Goal: Subscribe to service/newsletter

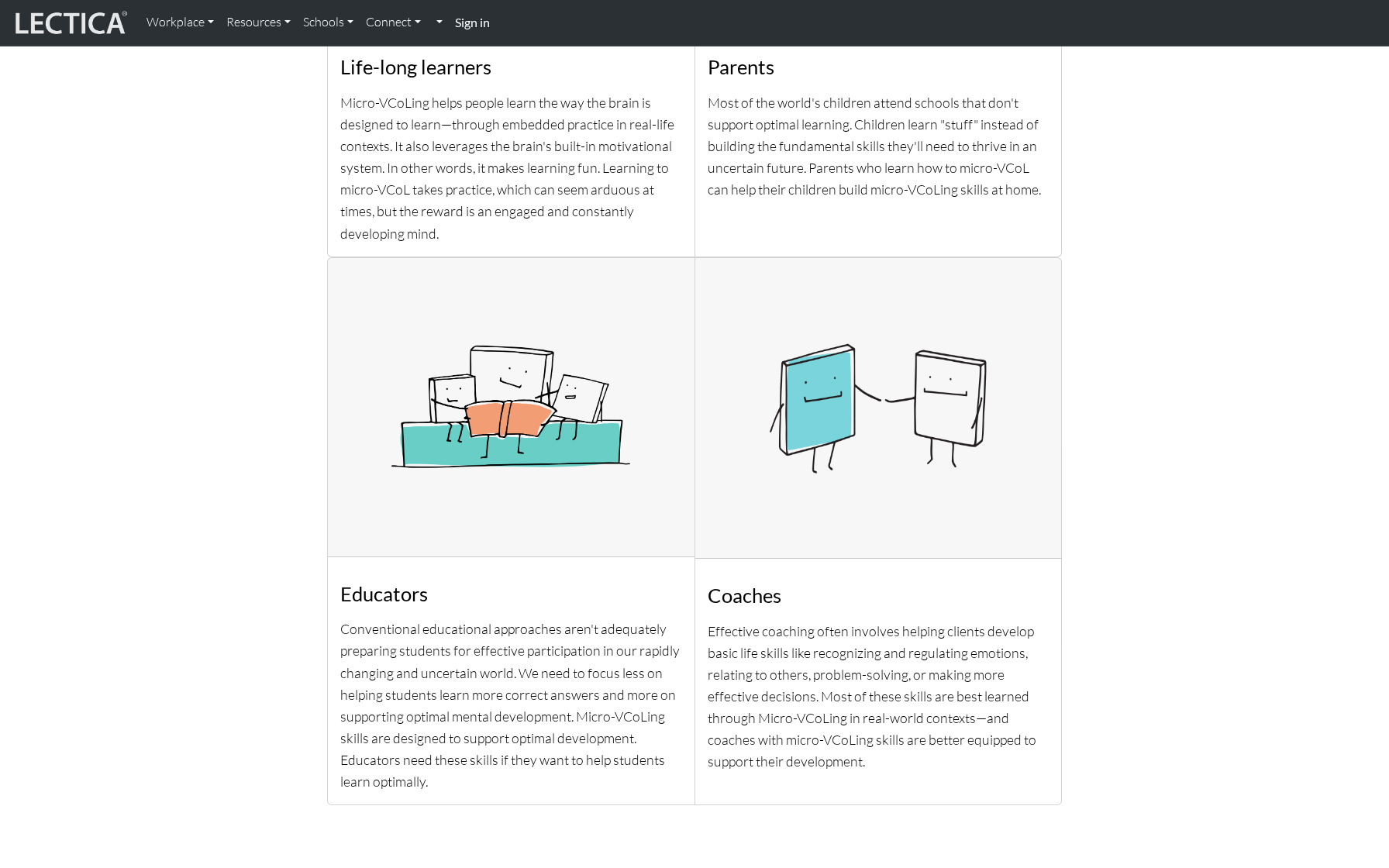
scroll to position [674, 0]
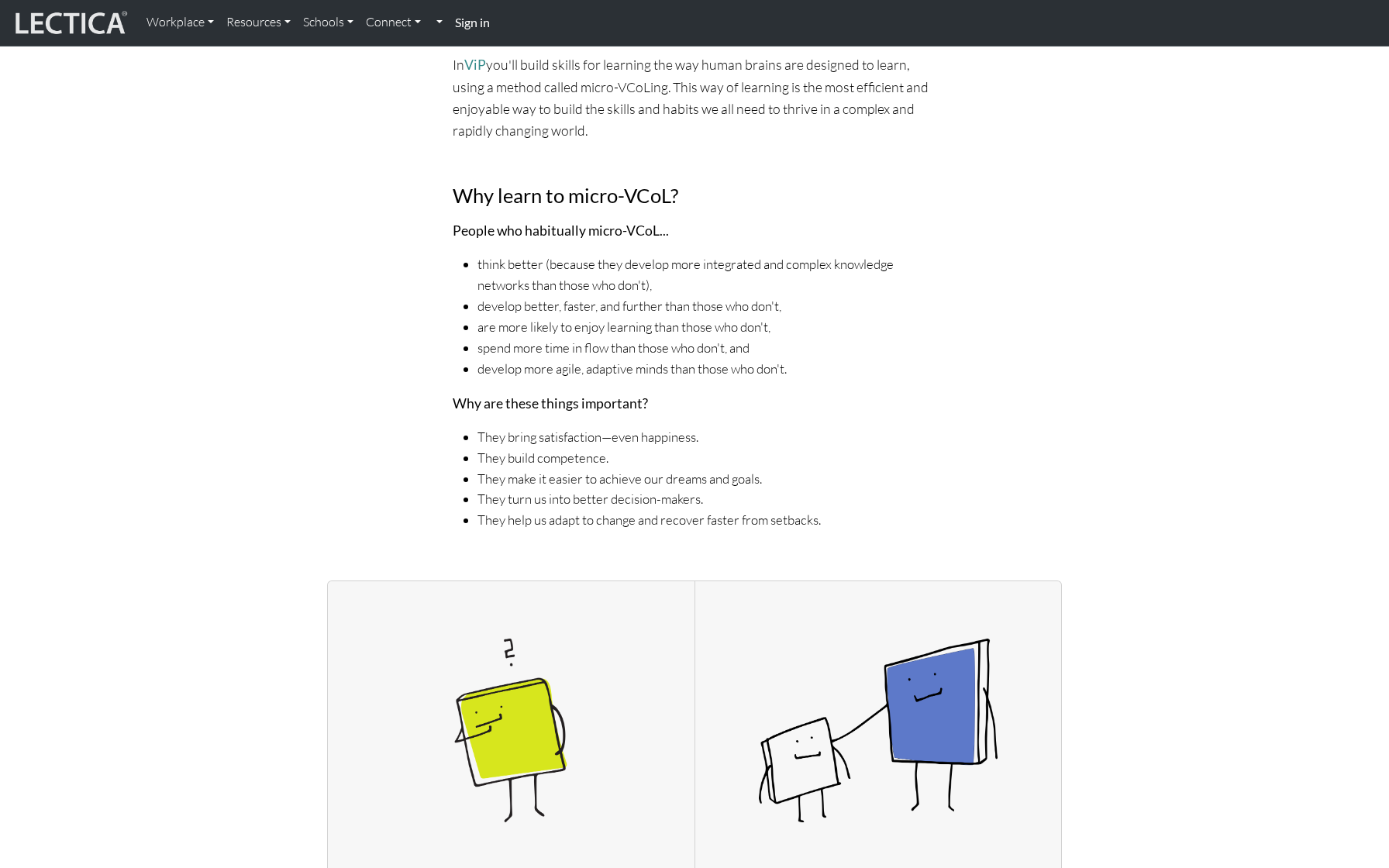
click at [486, 26] on strong "Sign in" at bounding box center [473, 22] width 35 height 15
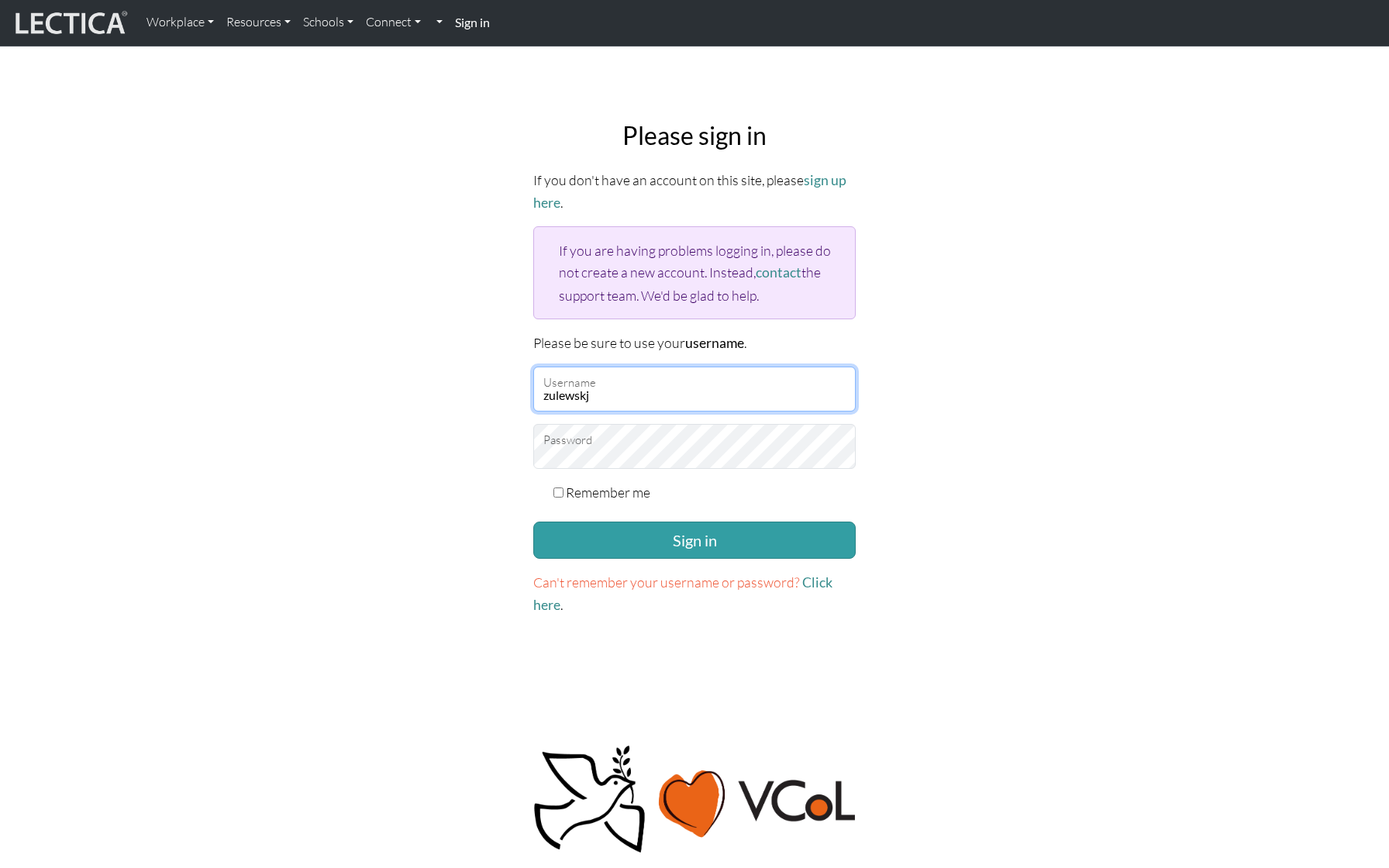
type input "zulewskj"
drag, startPoint x: 643, startPoint y: 383, endPoint x: 499, endPoint y: 386, distance: 144.0
click at [499, 386] on div "Please sign in If you don't have an account on this site, please sign up here .…" at bounding box center [695, 369] width 1024 height 521
type input "jpzulewski"
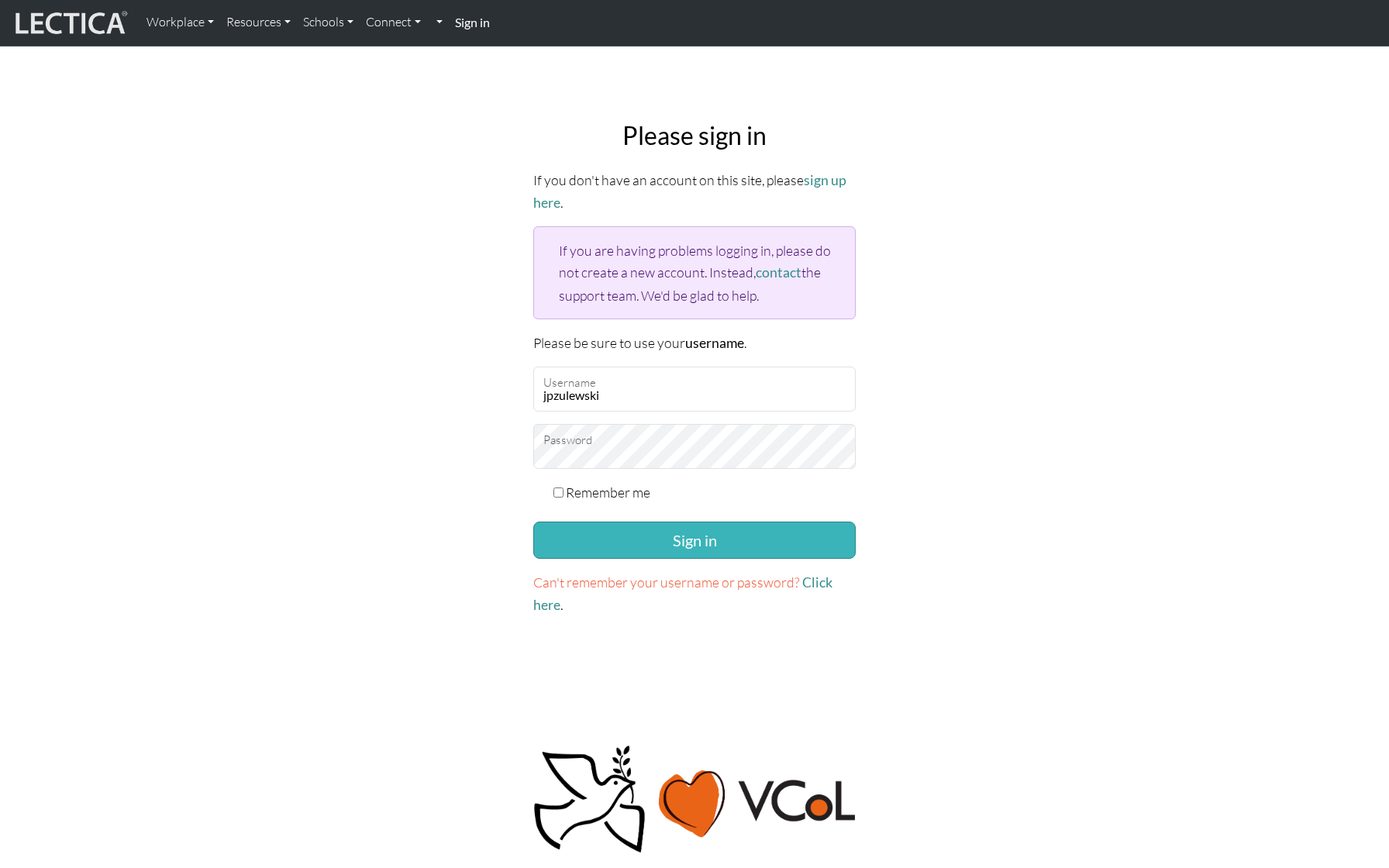
click at [621, 547] on button "Sign in" at bounding box center [695, 540] width 322 height 37
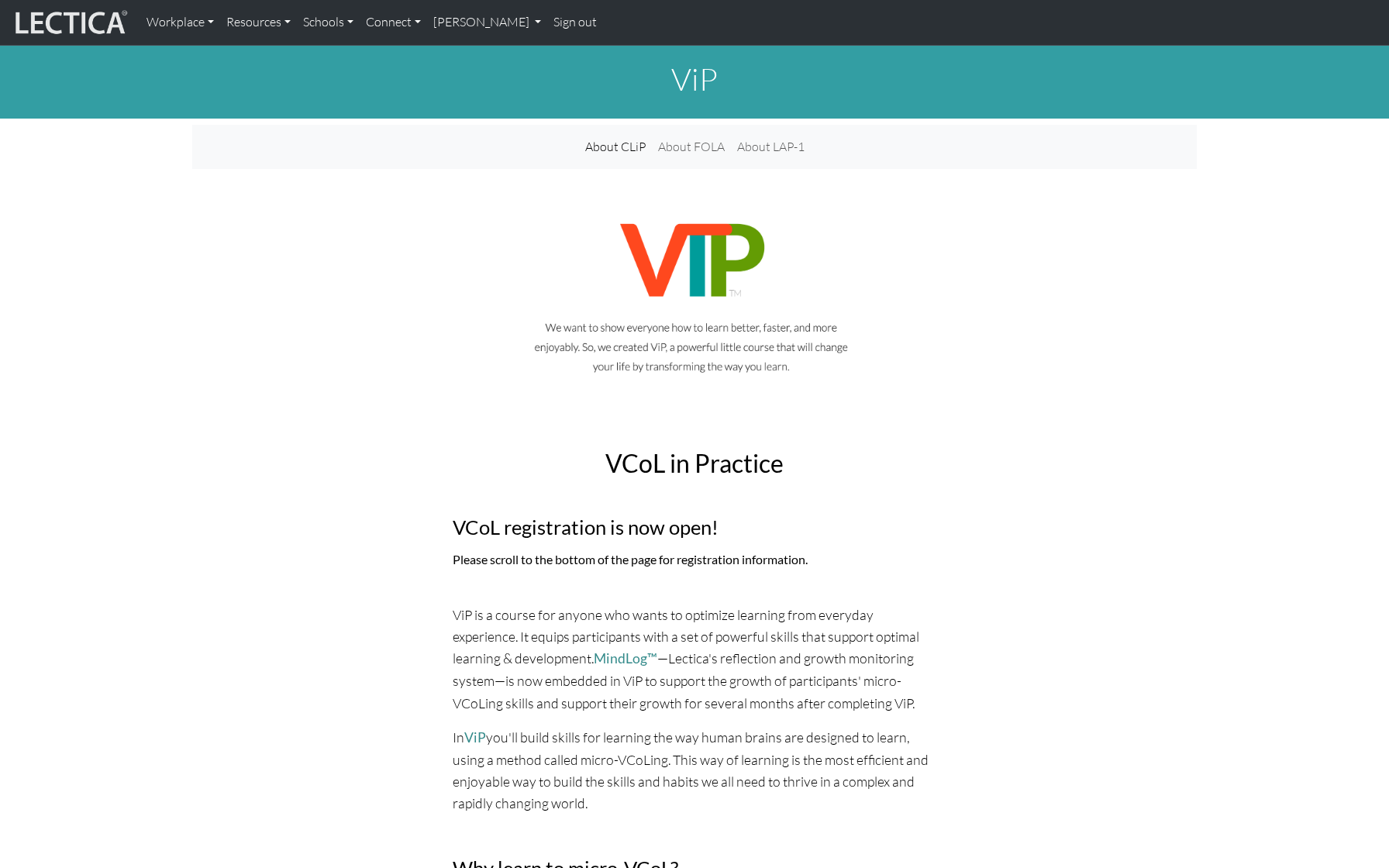
click at [270, 274] on div at bounding box center [694, 308] width 1005 height 205
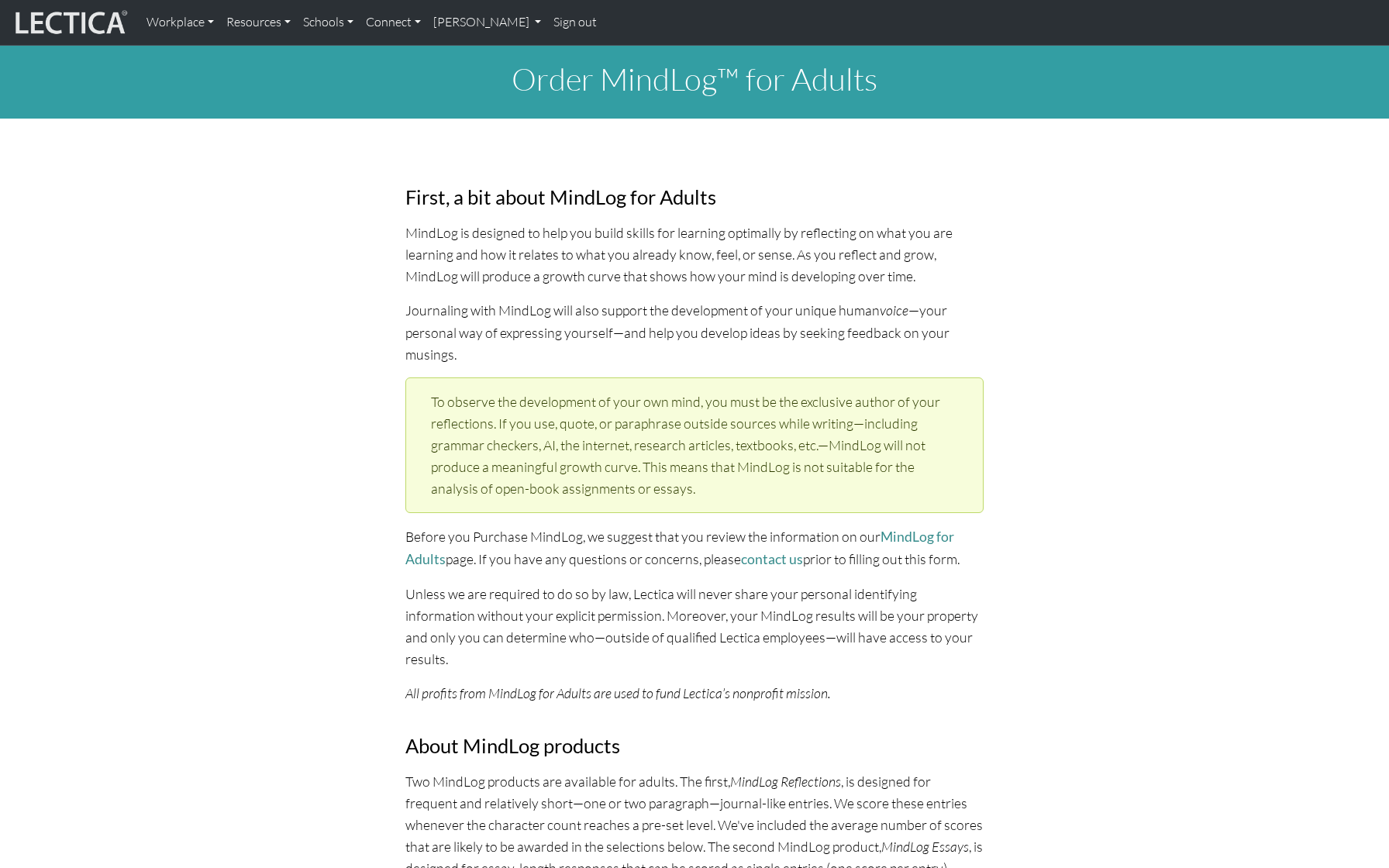
select select "2000"
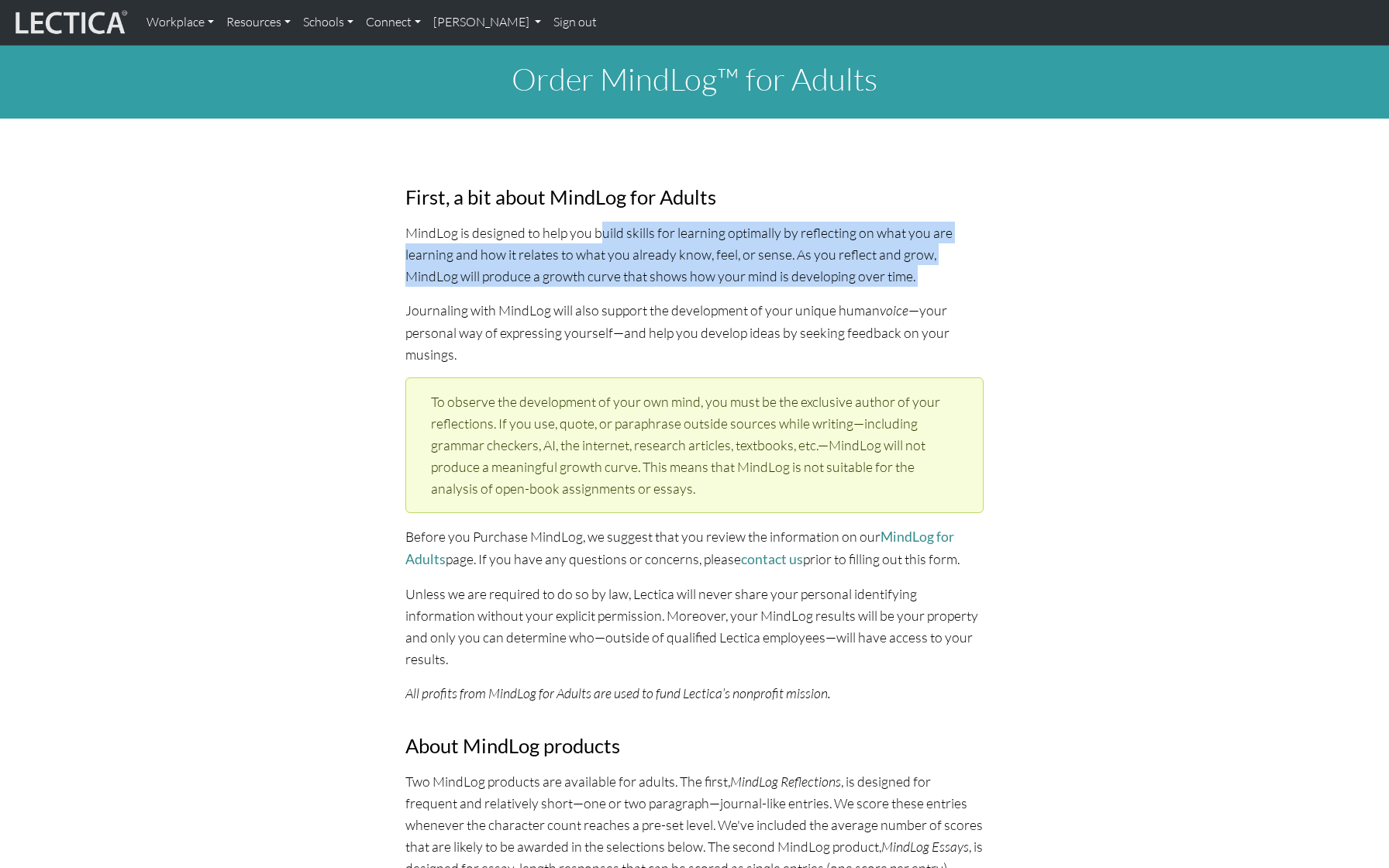
drag, startPoint x: 606, startPoint y: 232, endPoint x: 665, endPoint y: 291, distance: 83.4
click at [665, 291] on div "First, a bit about MindLog for Adults MindLog is designed to help you build ski…" at bounding box center [694, 748] width 597 height 1184
click at [672, 277] on p "MindLog is designed to help you build skills for learning optimally by reflecti…" at bounding box center [694, 253] width 578 height 65
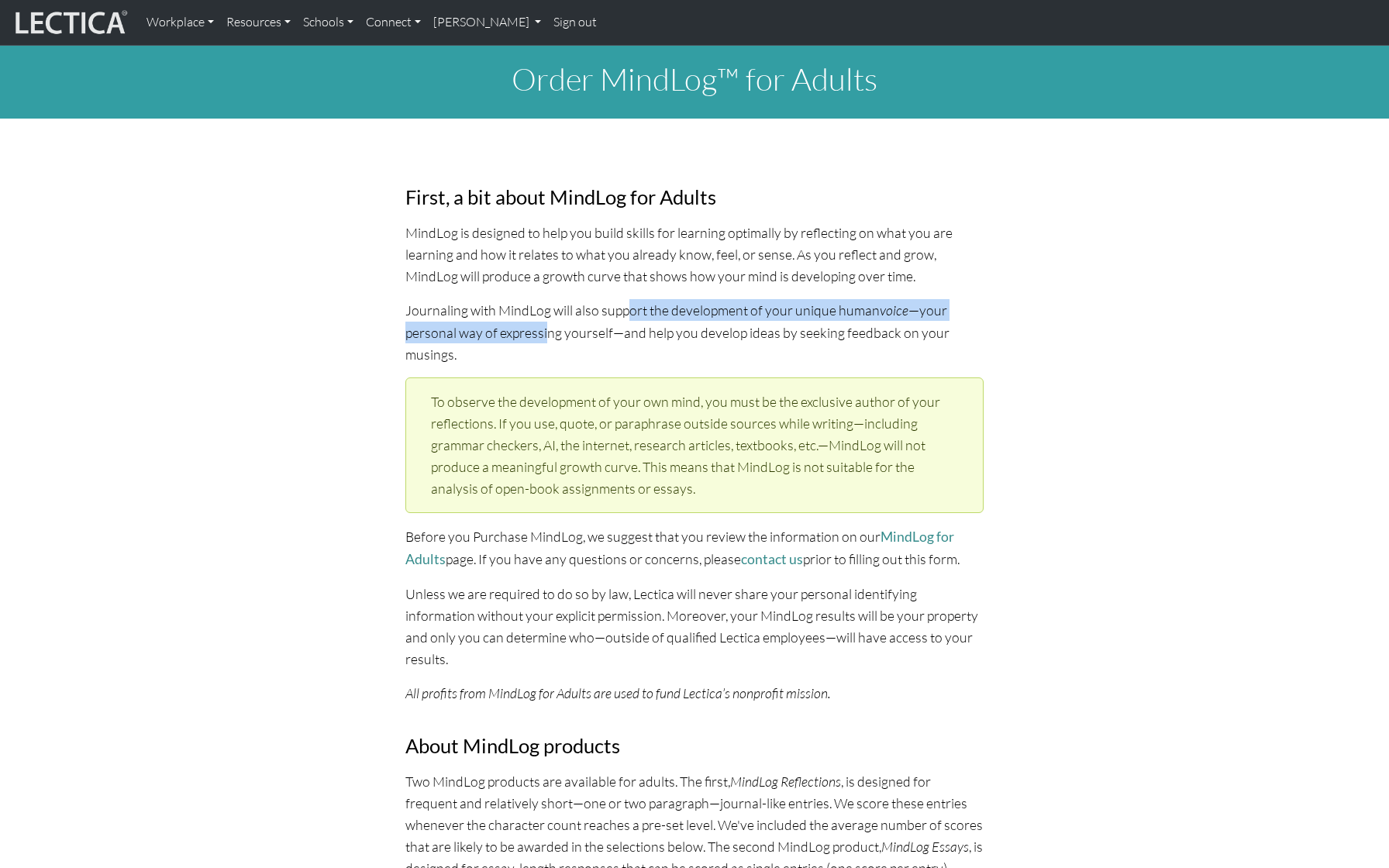
drag, startPoint x: 551, startPoint y: 319, endPoint x: 633, endPoint y: 312, distance: 82.3
click at [634, 313] on p "Journaling with MindLog will also support the development of your unique human …" at bounding box center [694, 332] width 578 height 65
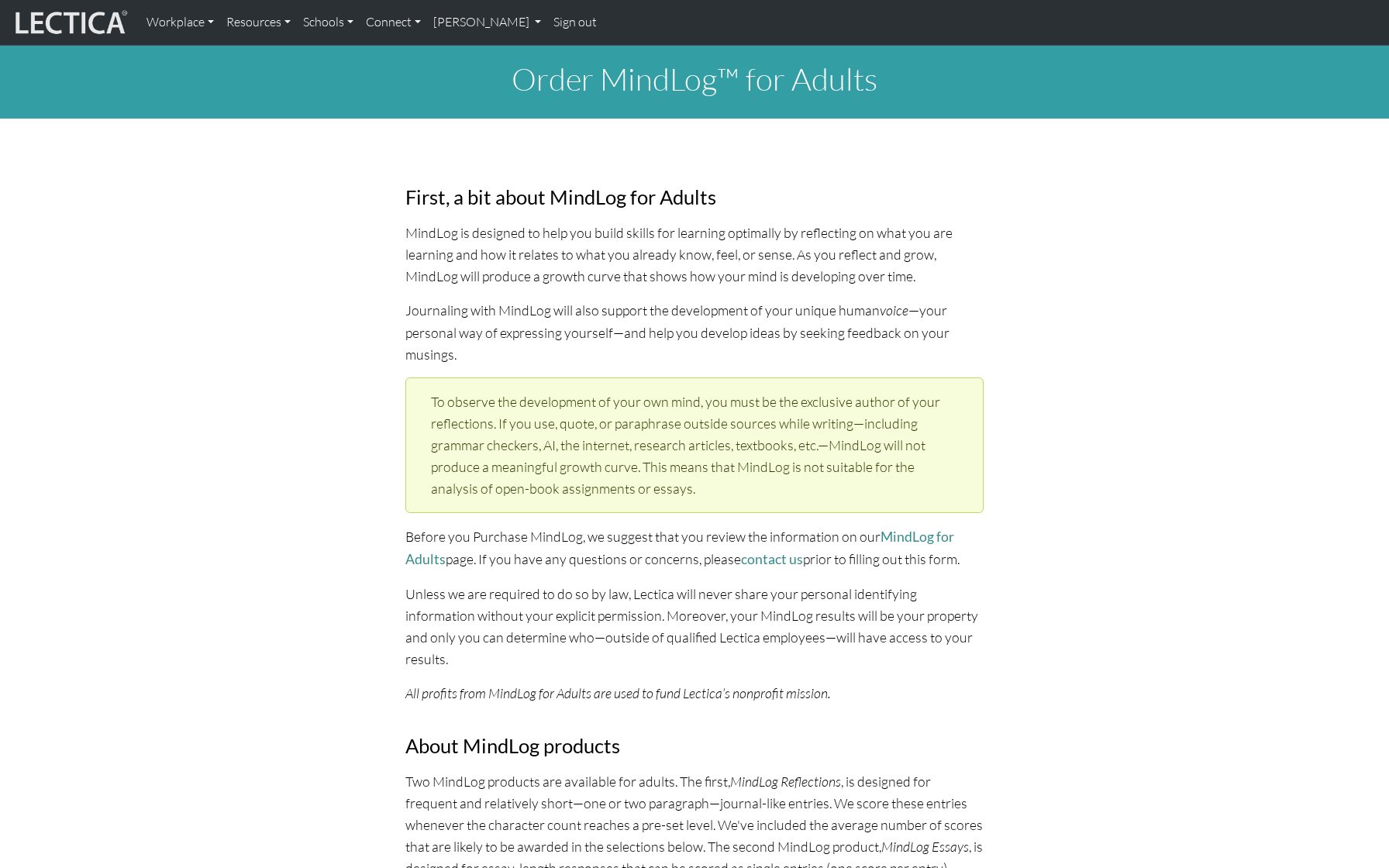
click at [597, 334] on p "Journaling with MindLog will also support the development of your unique human …" at bounding box center [694, 332] width 578 height 65
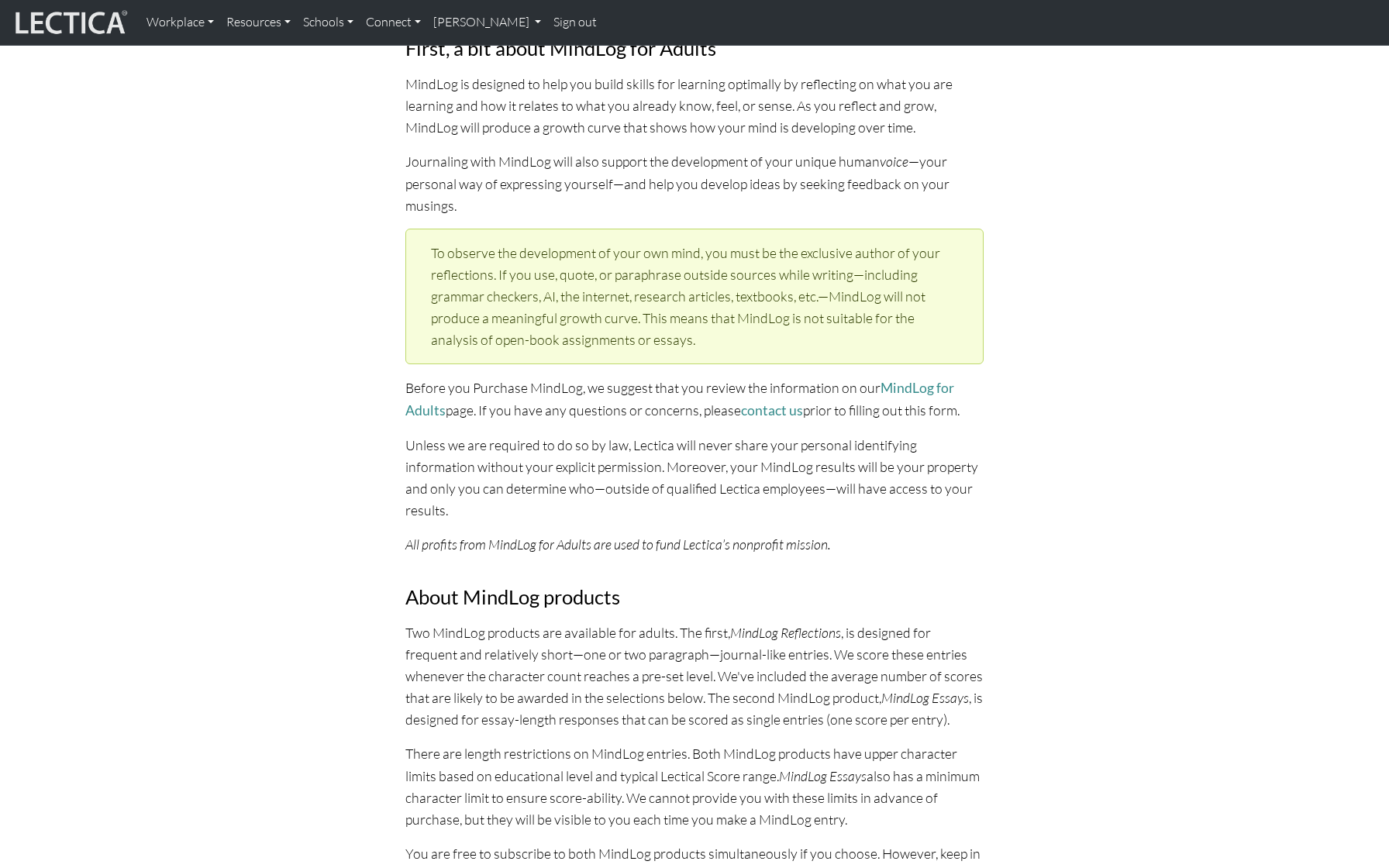
scroll to position [174, 0]
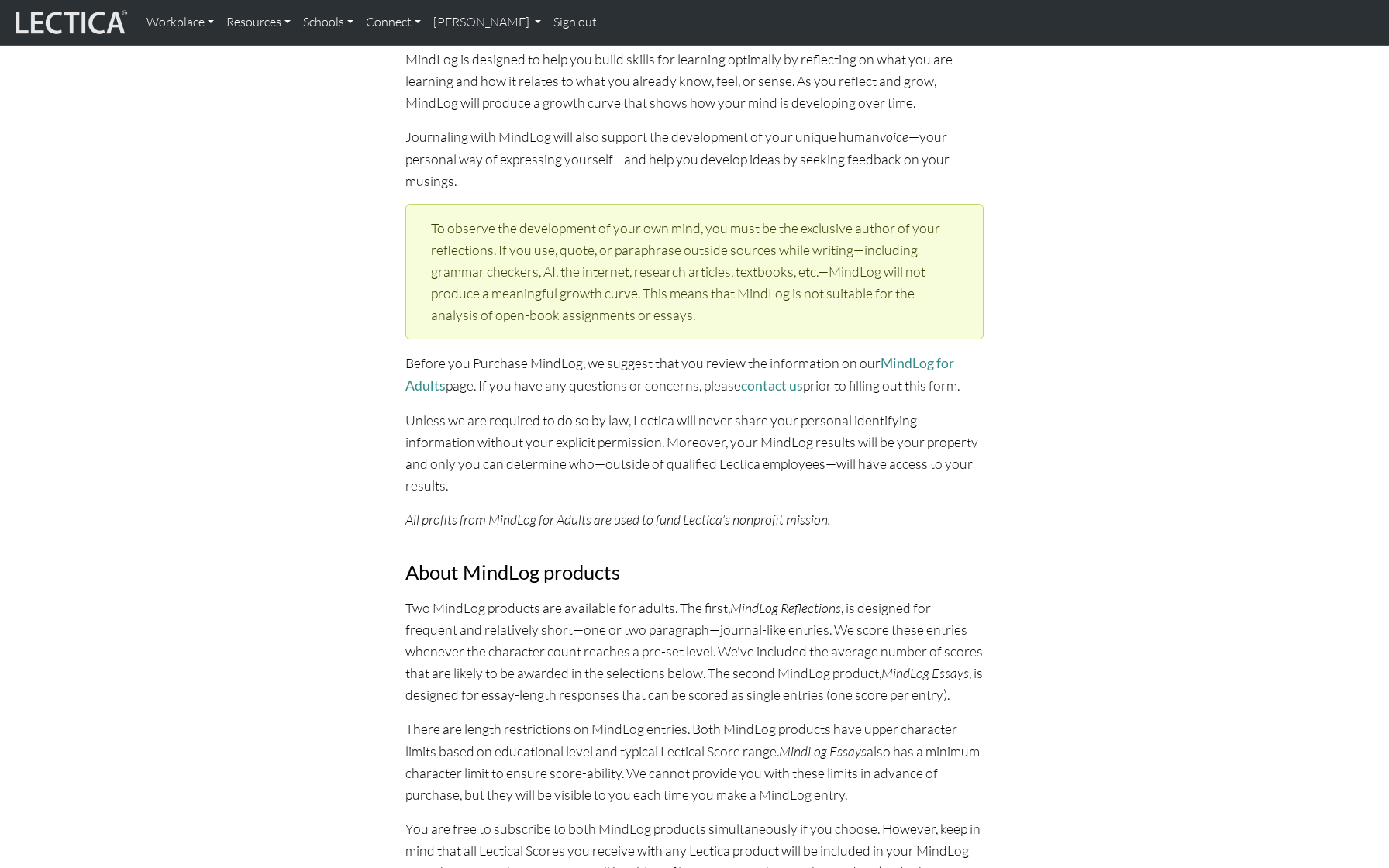
drag, startPoint x: 566, startPoint y: 414, endPoint x: 598, endPoint y: 479, distance: 72.4
click at [599, 480] on p "Unless we are required to do so by law, Lectica will never share your personal …" at bounding box center [694, 453] width 578 height 87
click at [598, 479] on p "Unless we are required to do so by law, Lectica will never share your personal …" at bounding box center [694, 453] width 578 height 87
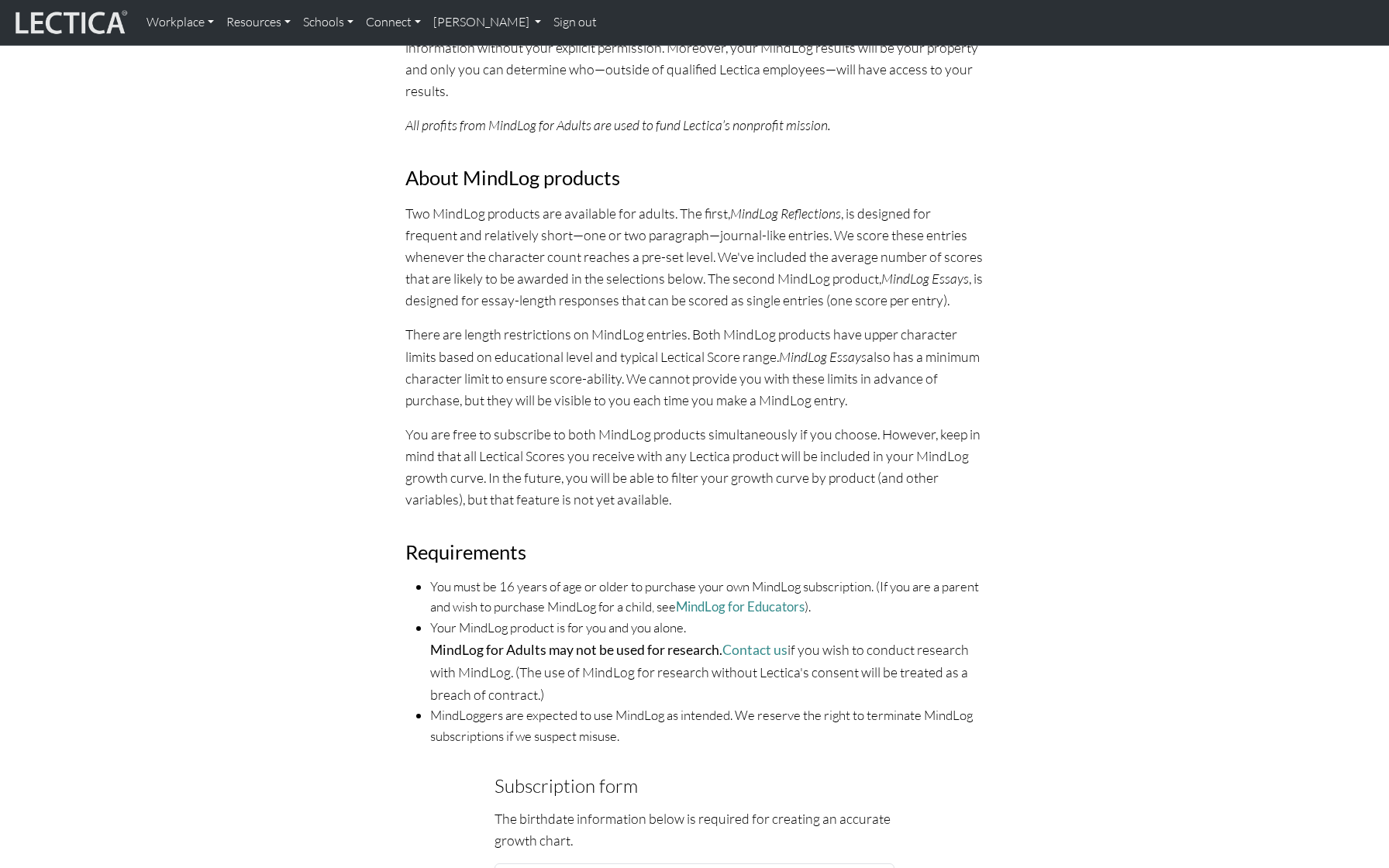
scroll to position [573, 0]
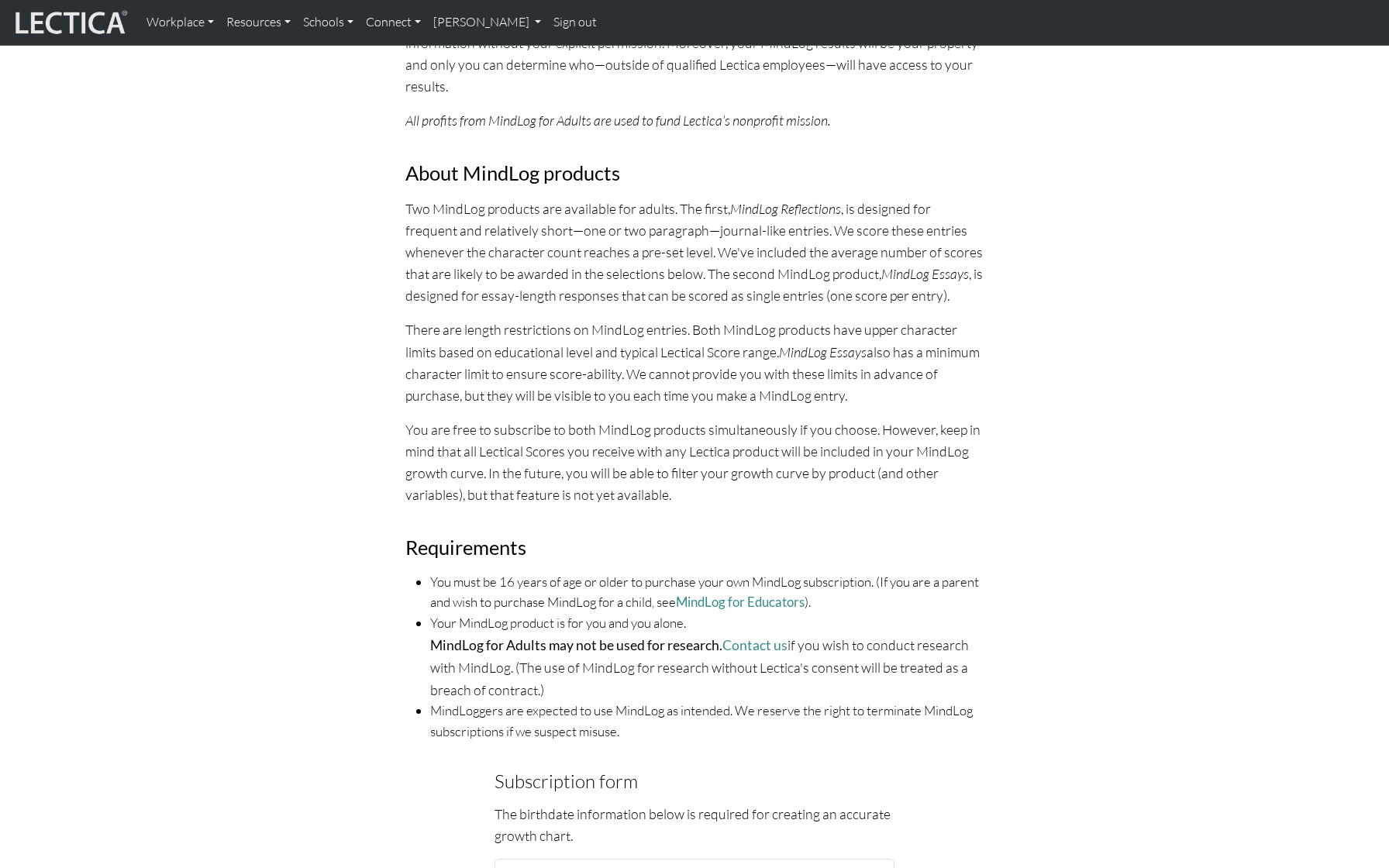
drag, startPoint x: 700, startPoint y: 202, endPoint x: 752, endPoint y: 325, distance: 133.5
click at [752, 326] on div "First, a bit about MindLog for Adults MindLog is designed to help you build ski…" at bounding box center [694, 175] width 597 height 1184
click at [752, 325] on div "First, a bit about MindLog for Adults MindLog is designed to help you build ski…" at bounding box center [694, 175] width 597 height 1184
drag, startPoint x: 659, startPoint y: 347, endPoint x: 677, endPoint y: 347, distance: 18.0
click at [677, 347] on p "There are length restrictions on MindLog entries. Both MindLog products have up…" at bounding box center [694, 363] width 578 height 87
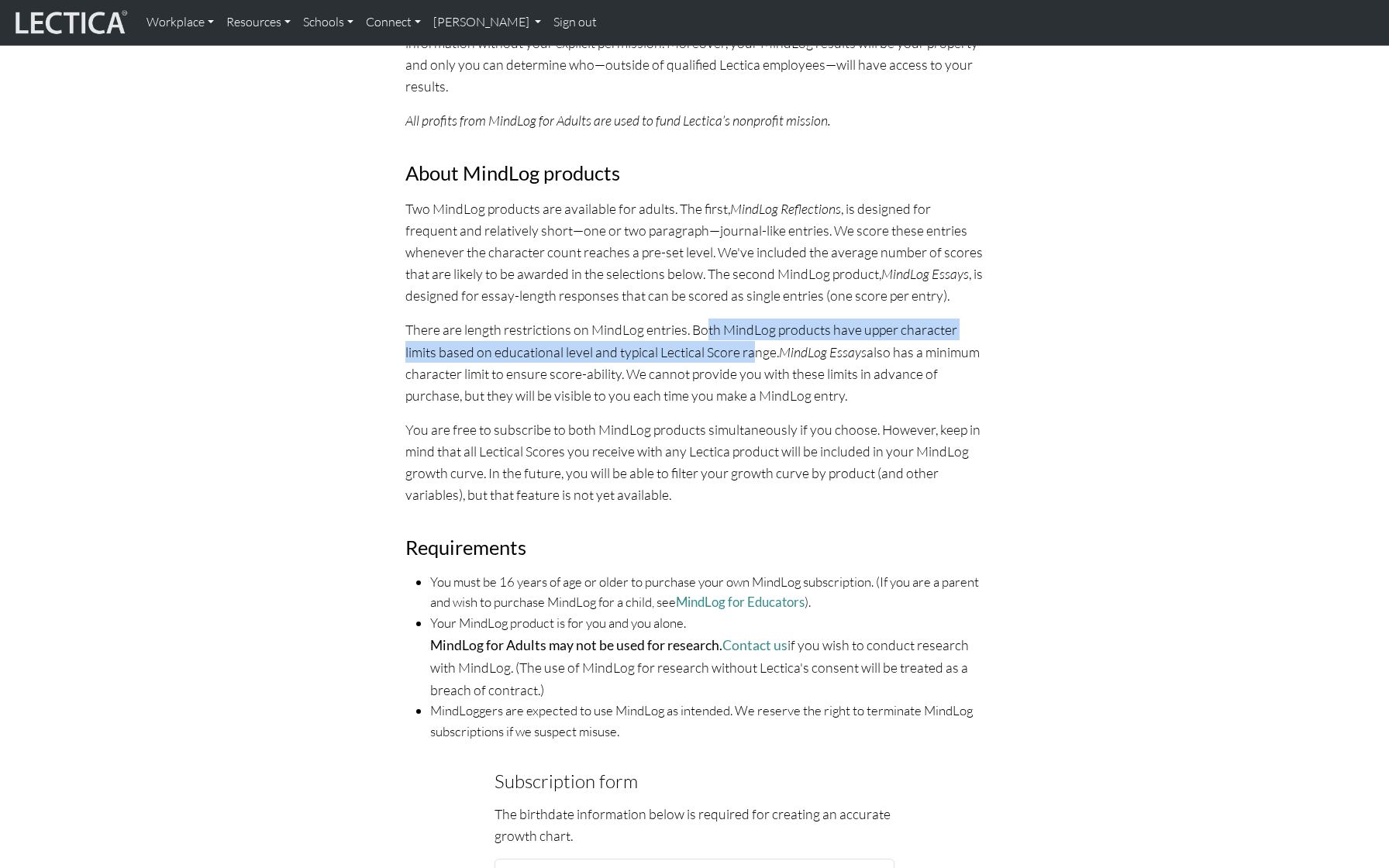
drag, startPoint x: 711, startPoint y: 346, endPoint x: 759, endPoint y: 376, distance: 56.6
click at [759, 376] on p "There are length restrictions on MindLog entries. Both MindLog products have up…" at bounding box center [694, 363] width 578 height 87
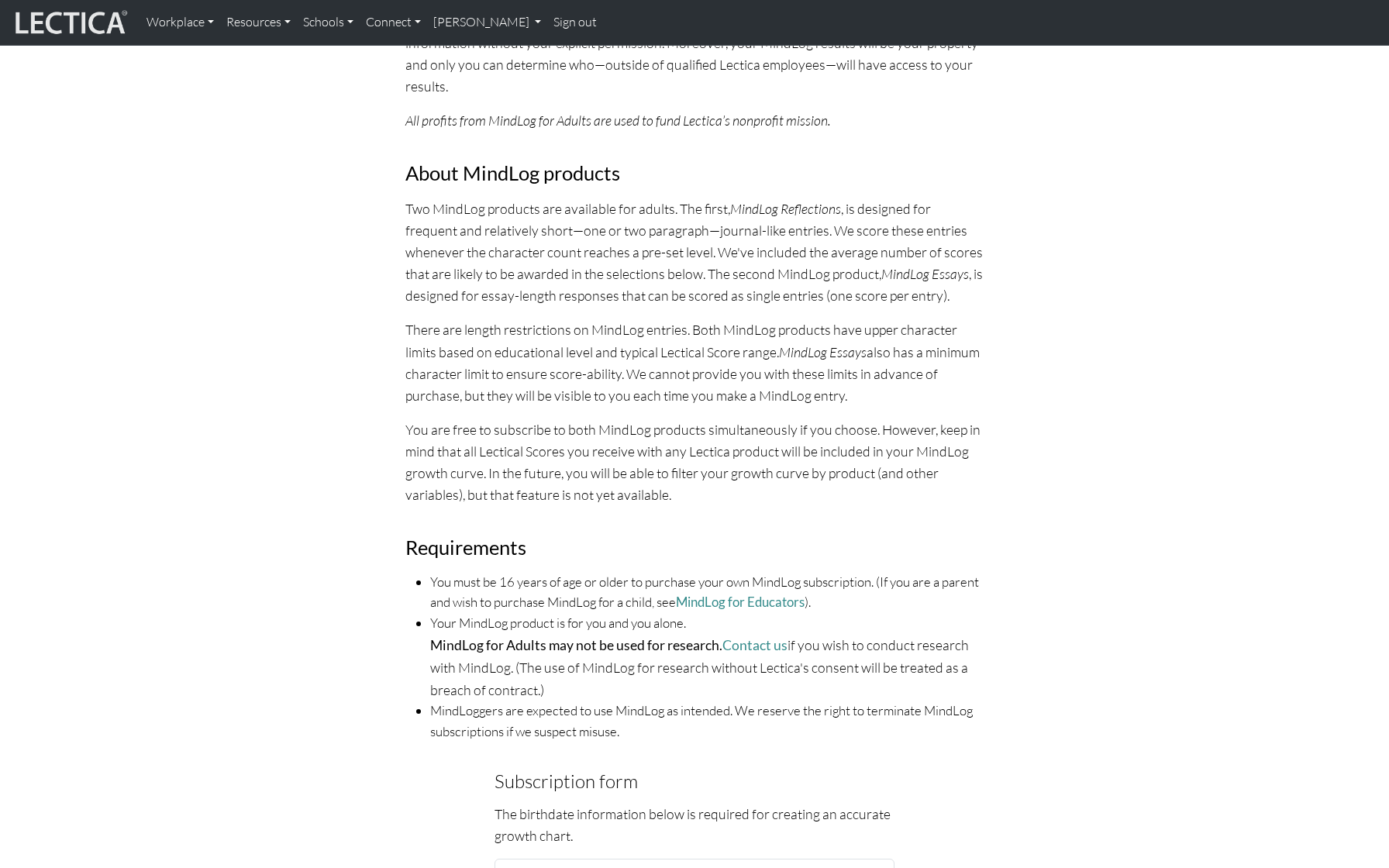
click at [798, 361] on em "MindLog Essays" at bounding box center [822, 352] width 87 height 17
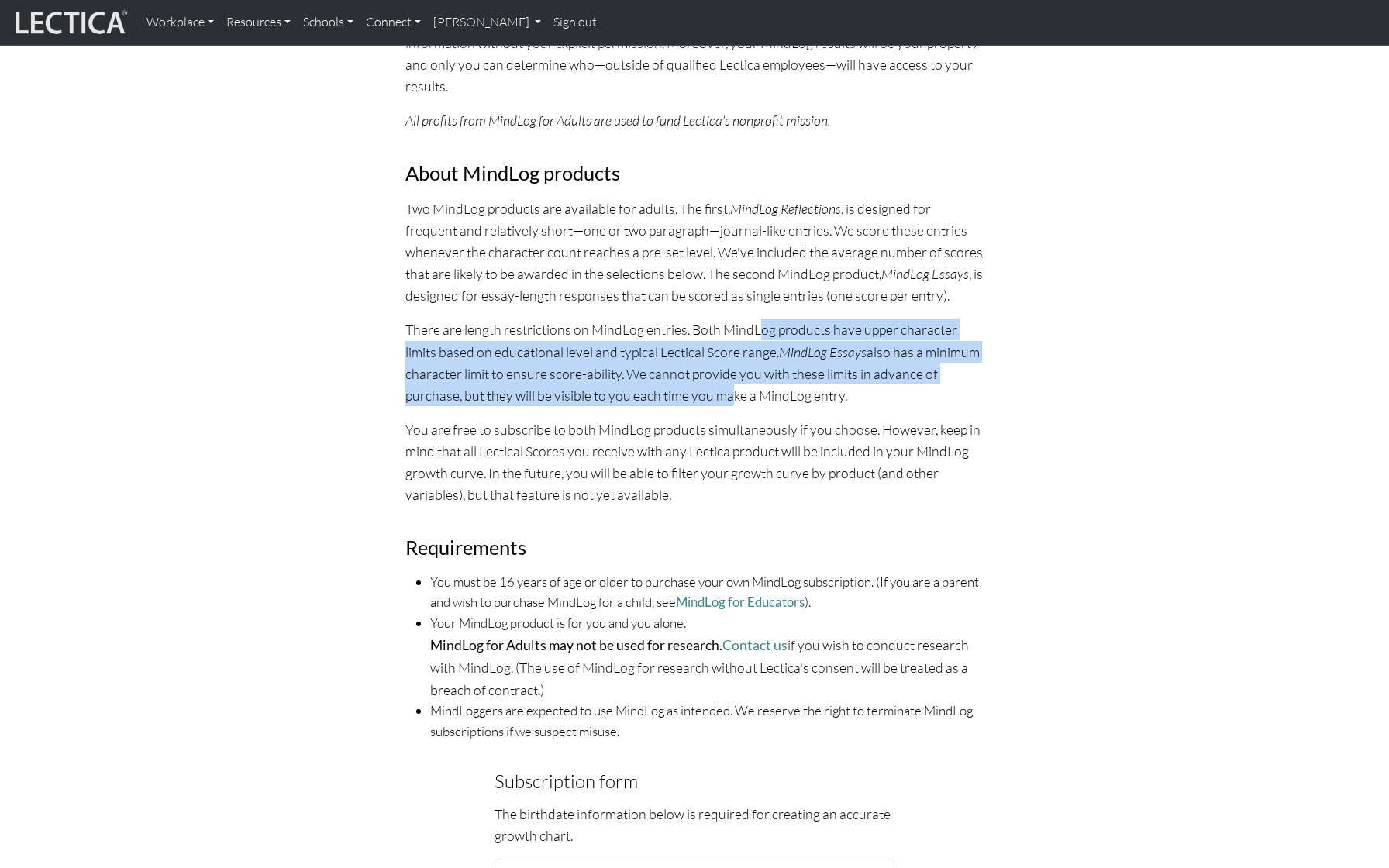
drag, startPoint x: 763, startPoint y: 342, endPoint x: 801, endPoint y: 410, distance: 77.9
click at [801, 406] on p "There are length restrictions on MindLog entries. Both MindLog products have up…" at bounding box center [694, 363] width 578 height 87
drag, startPoint x: 608, startPoint y: 446, endPoint x: 686, endPoint y: 506, distance: 98.4
click at [686, 506] on p "You are free to subscribe to both MindLog products simultaneously if you choose…" at bounding box center [694, 463] width 578 height 87
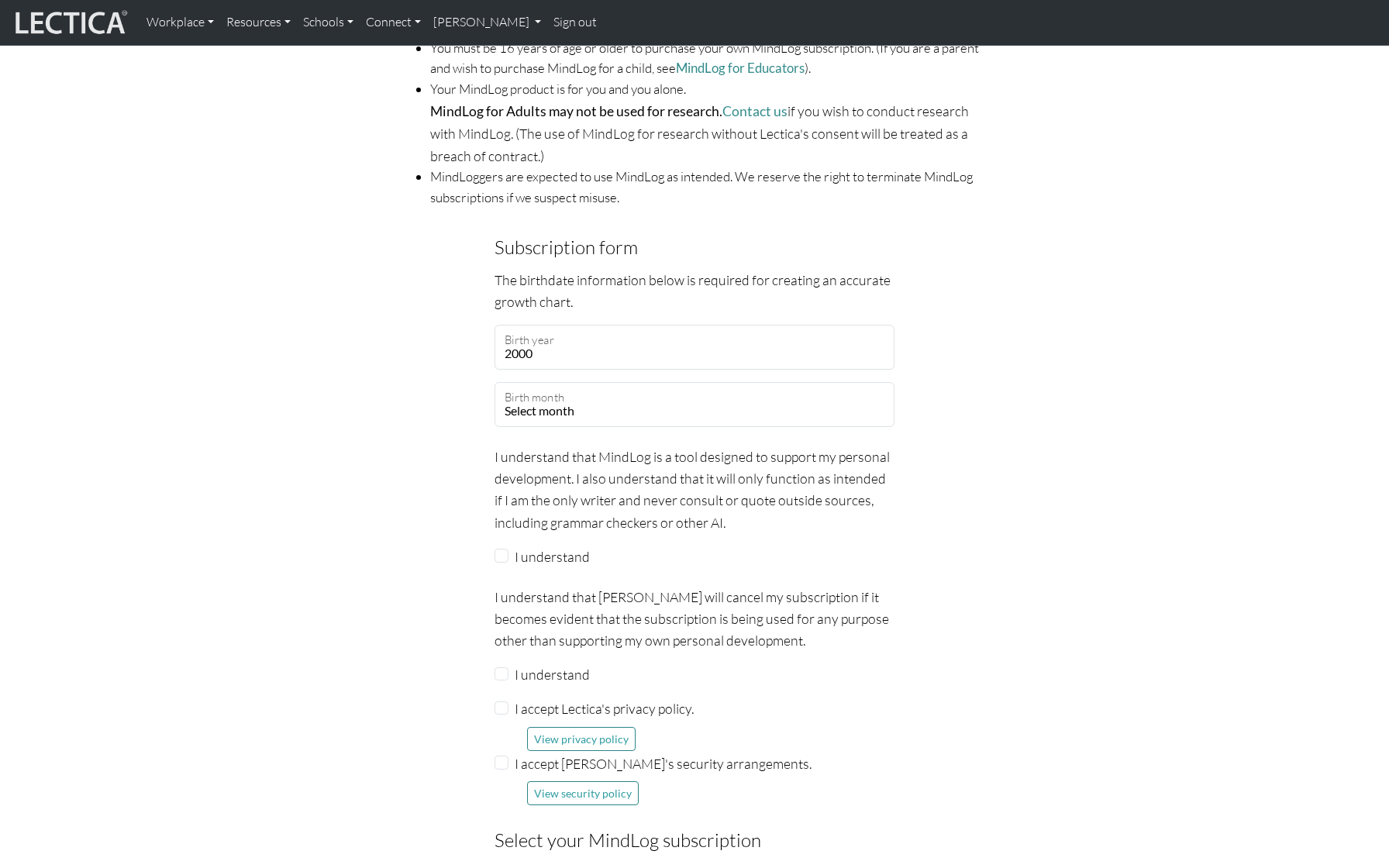
scroll to position [1123, 0]
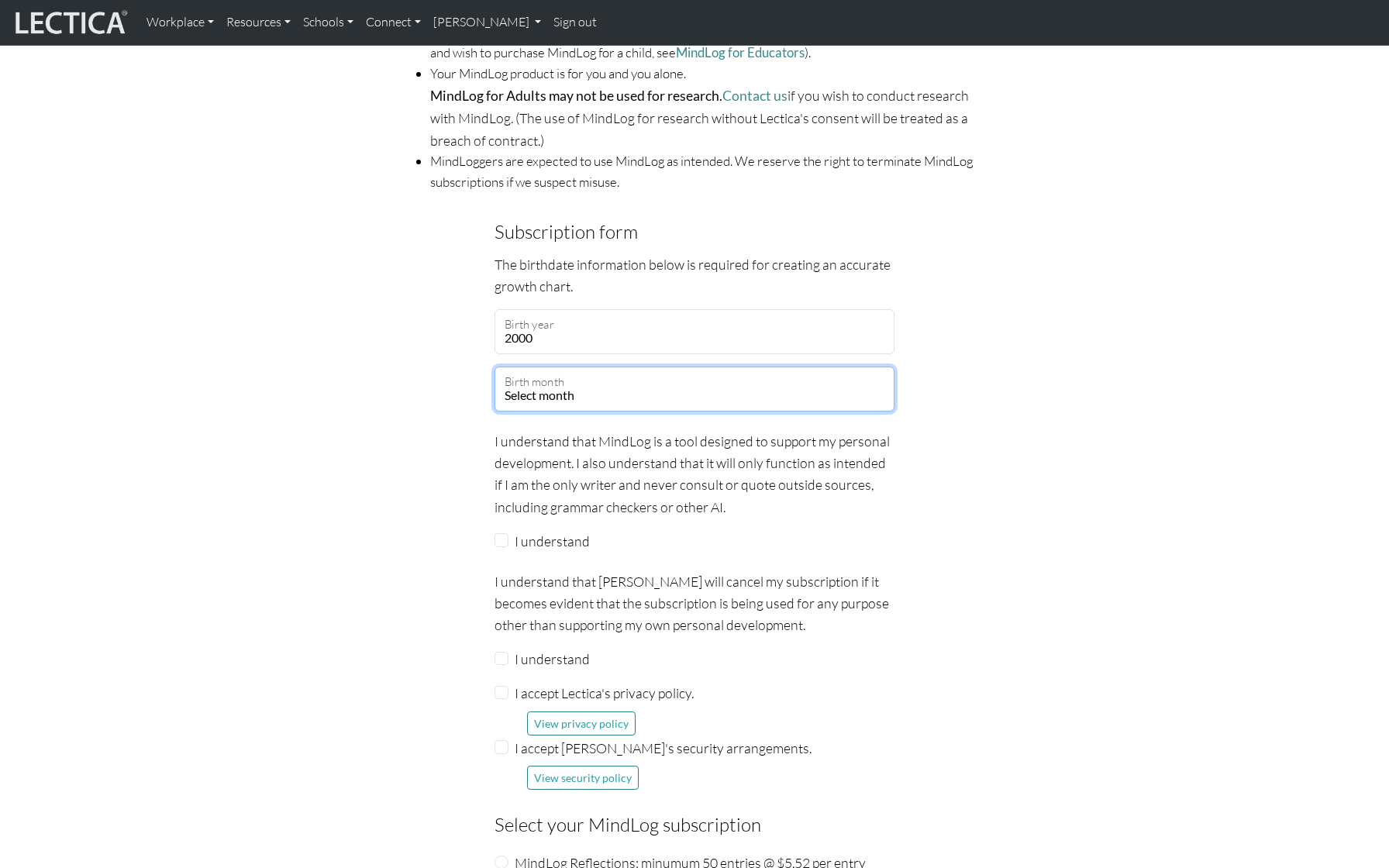
select select "03"
click at [477, 471] on div "Subscription form The birthdate information below is required for creating an a…" at bounding box center [695, 659] width 1024 height 883
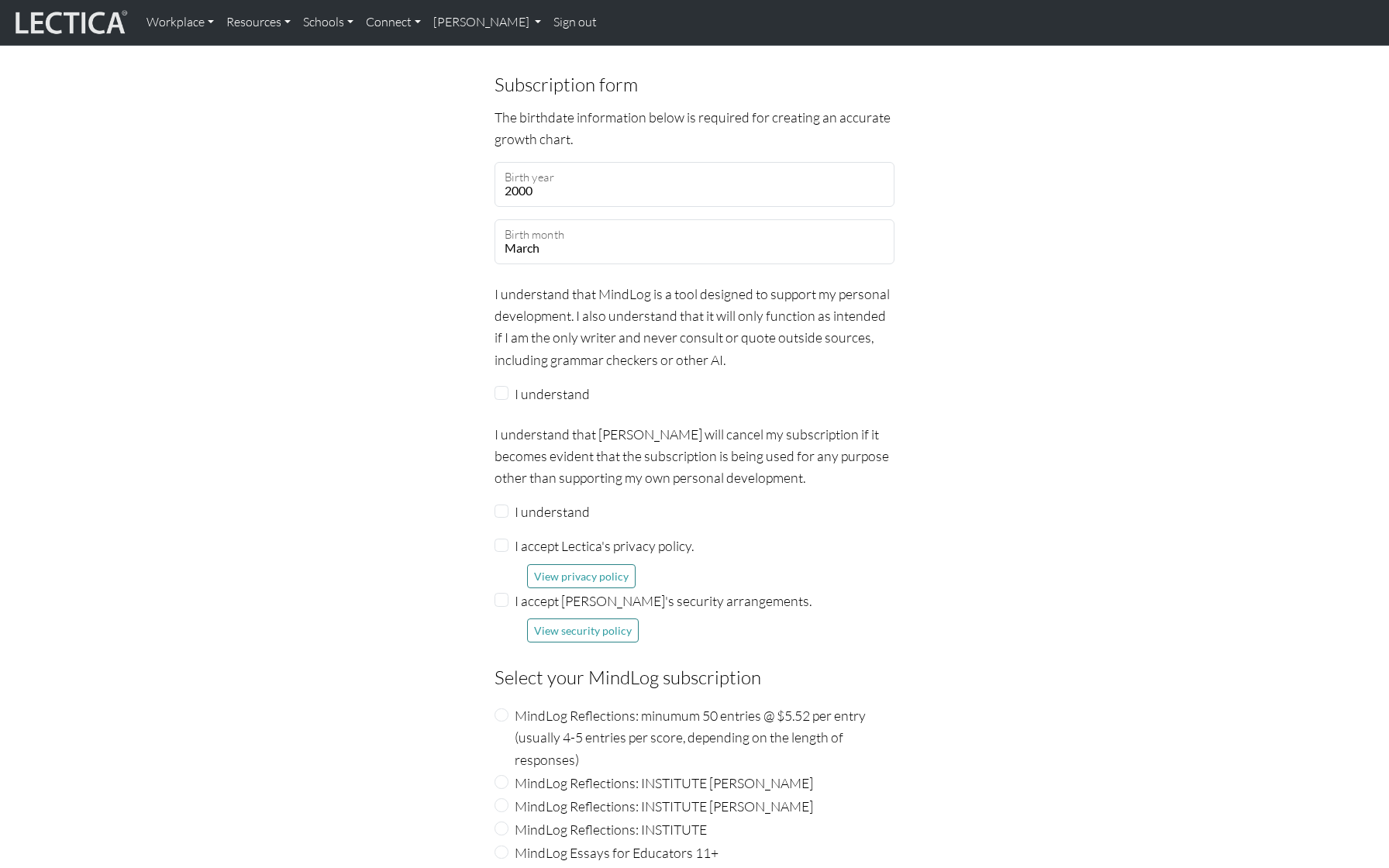
scroll to position [1272, 0]
click at [497, 394] on input "I understand" at bounding box center [501, 390] width 14 height 14
checkbox input "true"
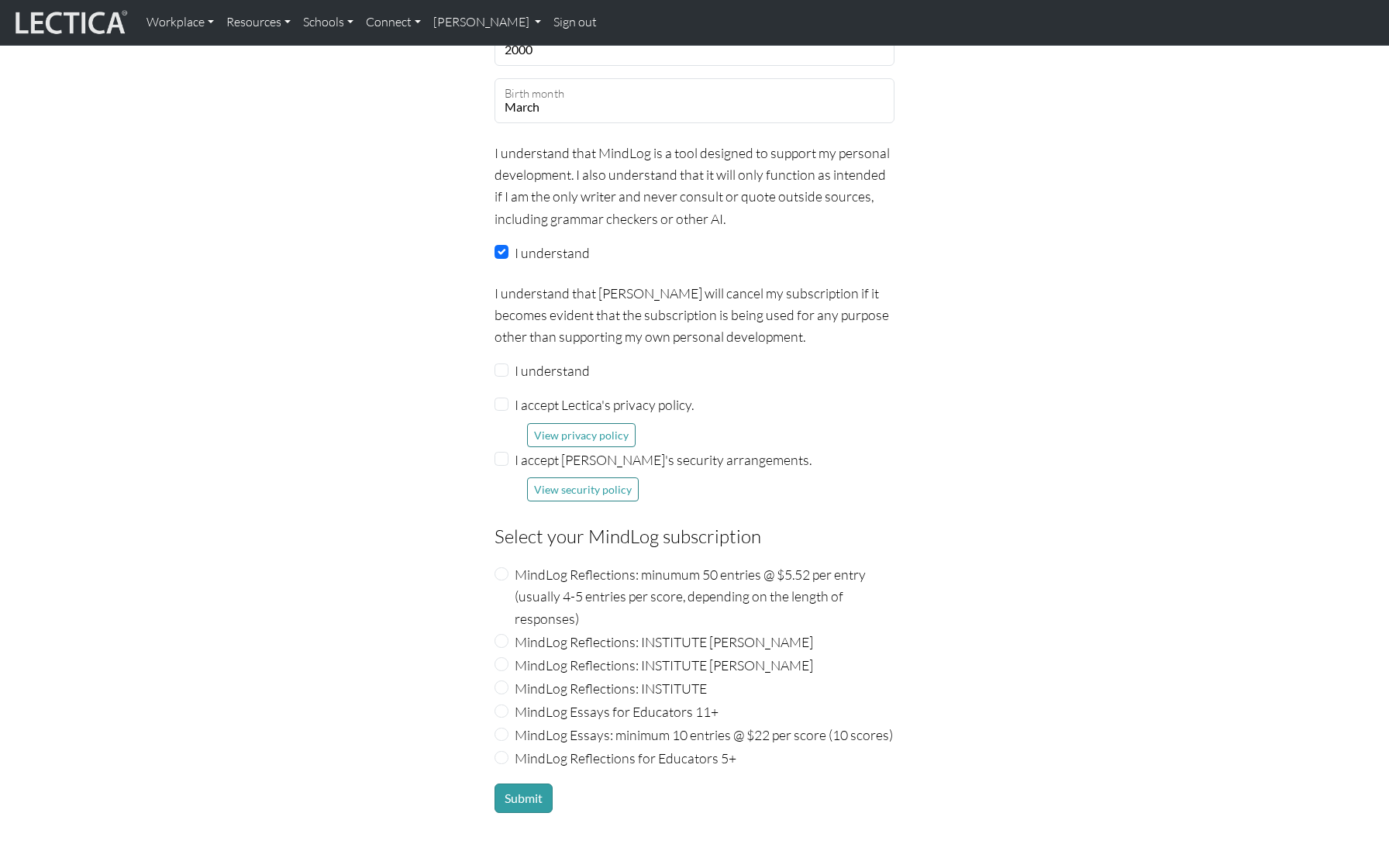
scroll to position [1420, 0]
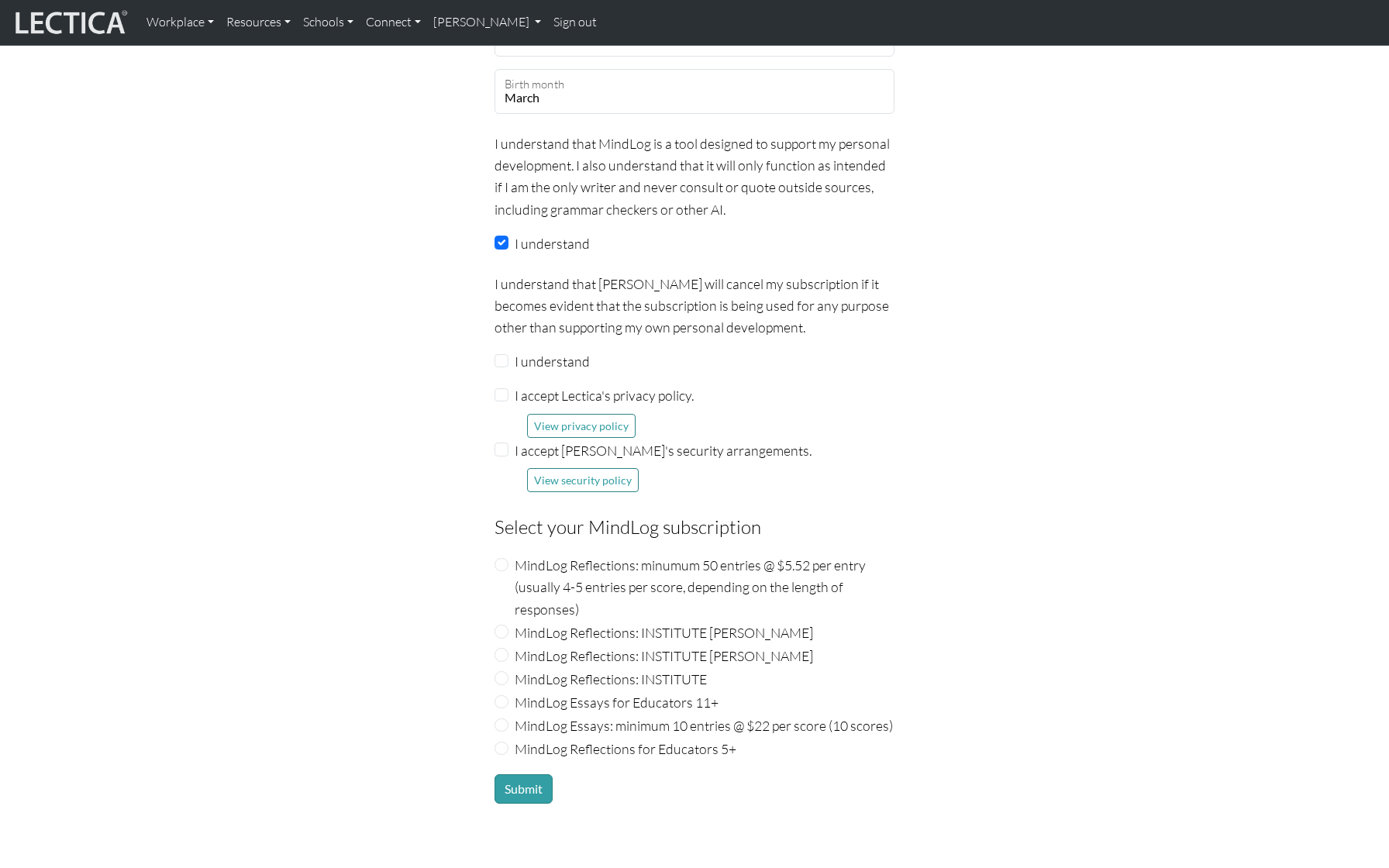
click at [503, 365] on input "I understand" at bounding box center [501, 361] width 14 height 14
checkbox input "true"
click at [500, 398] on input "I accept Lectica's privacy policy." at bounding box center [501, 394] width 14 height 14
checkbox input "true"
click at [500, 451] on input "I accept Lectica's security arrangements." at bounding box center [501, 449] width 14 height 14
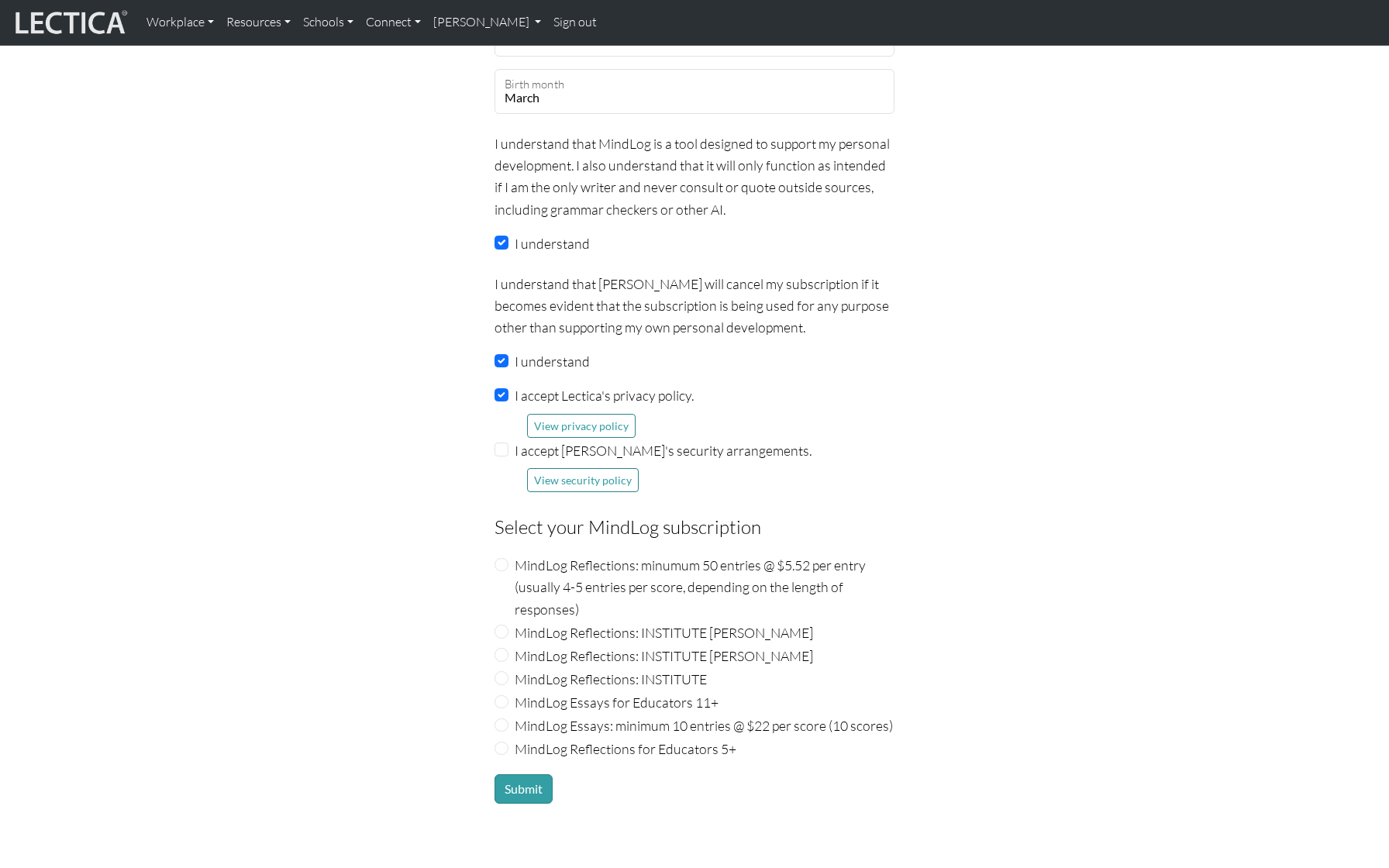
checkbox input "true"
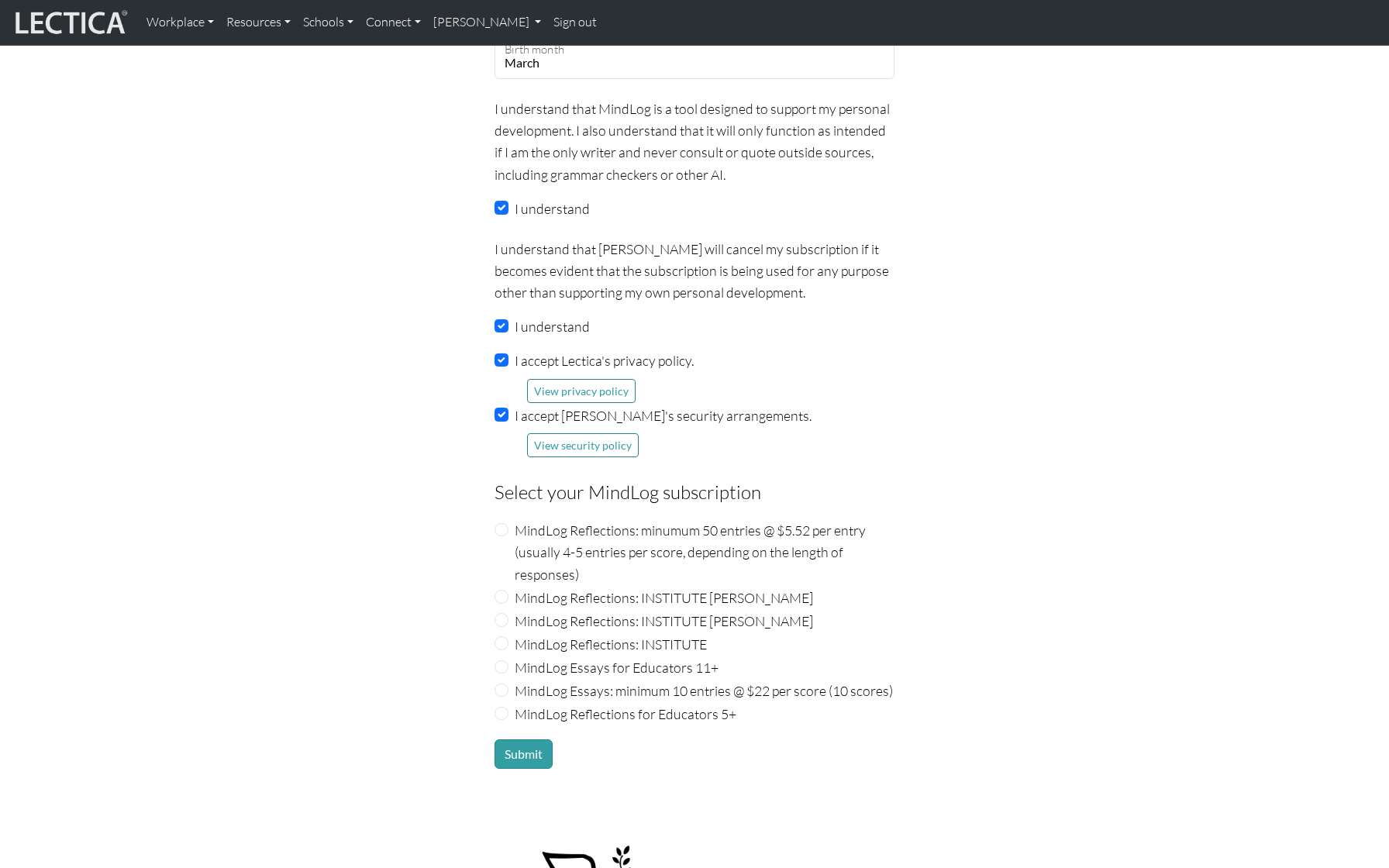
scroll to position [1456, 0]
click at [613, 393] on button "View privacy policy" at bounding box center [581, 390] width 108 height 24
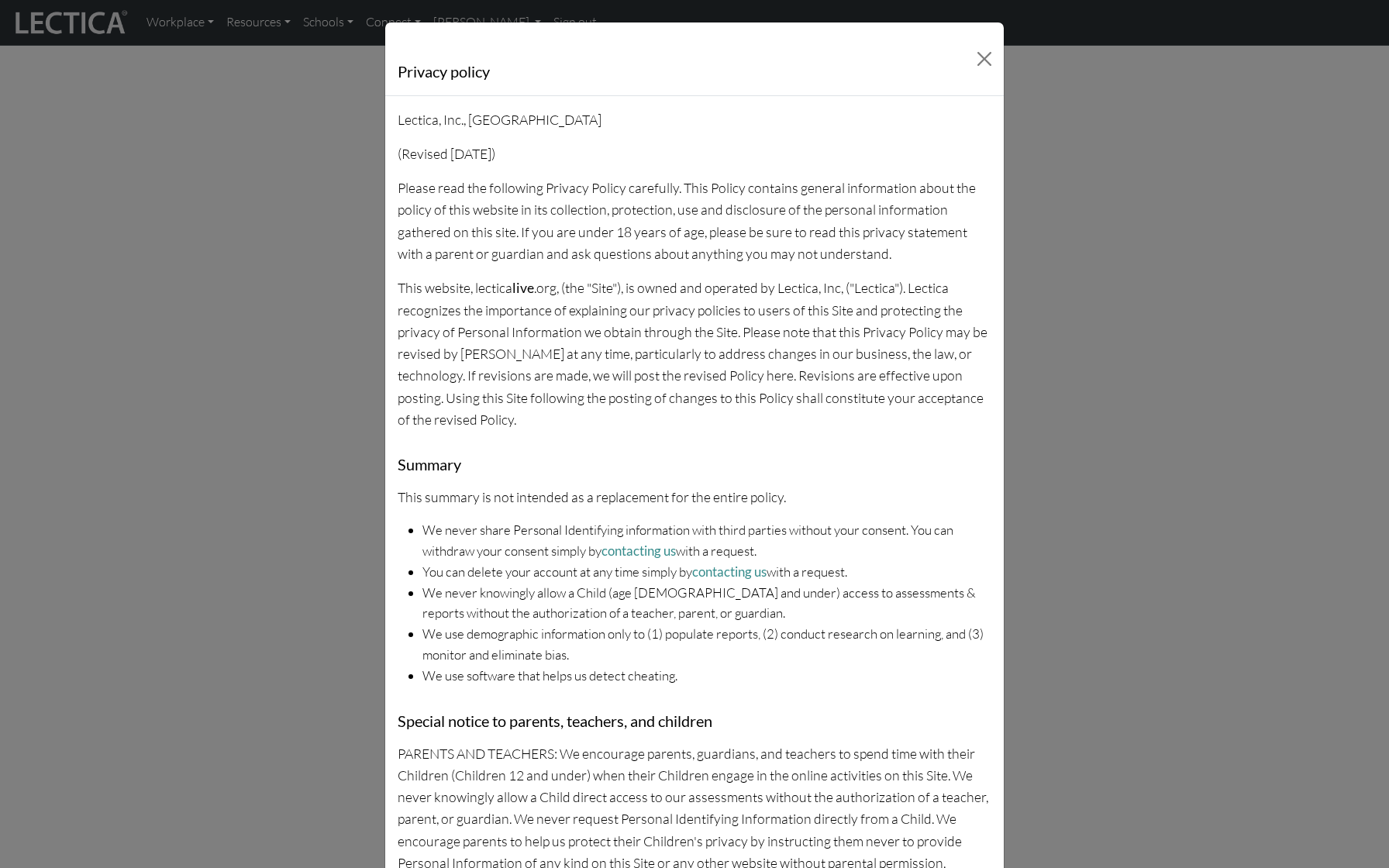
scroll to position [0, 0]
click at [981, 59] on button "Close" at bounding box center [985, 58] width 26 height 26
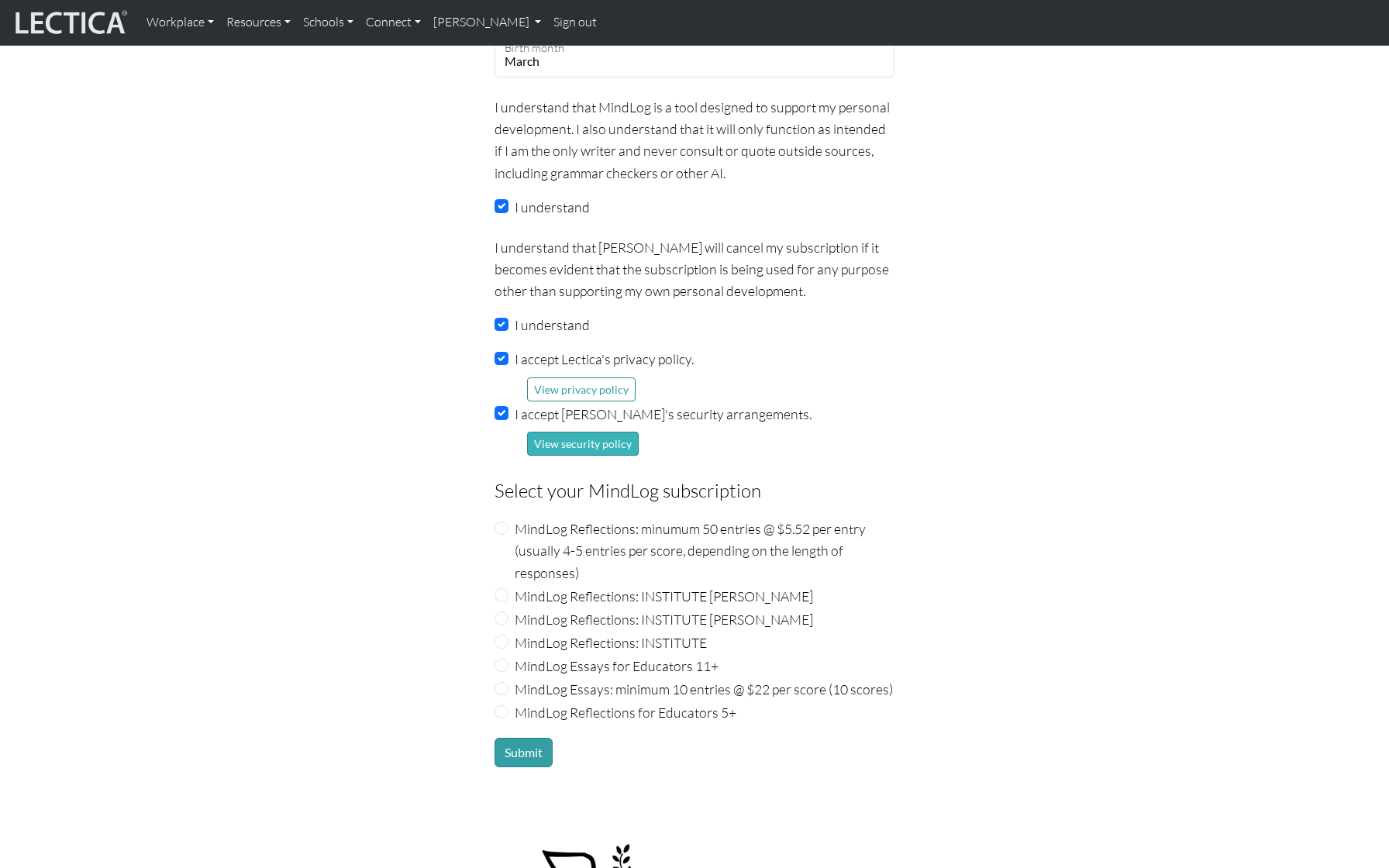
click at [618, 447] on button "View security policy" at bounding box center [583, 444] width 112 height 24
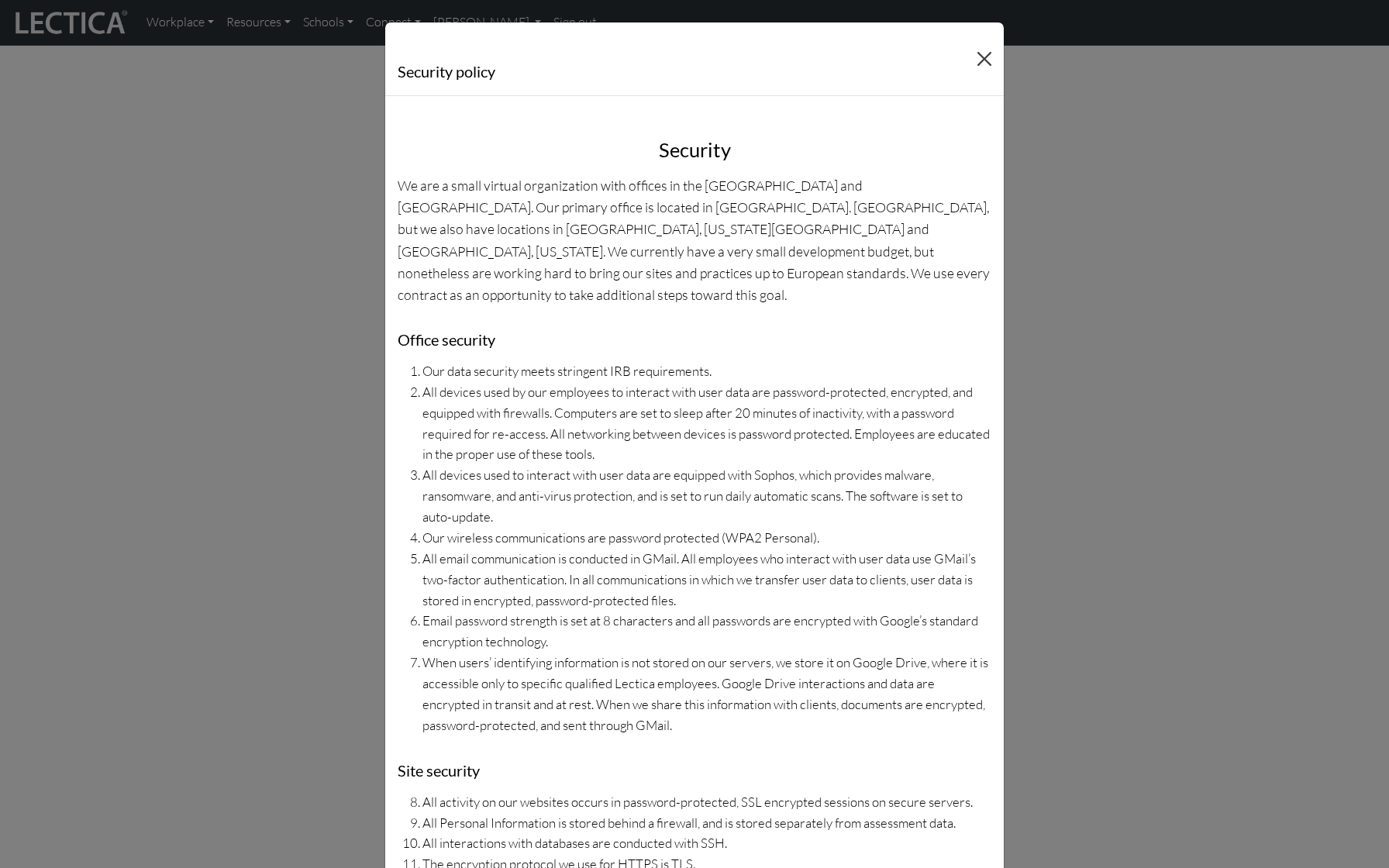
click at [984, 49] on button "Close" at bounding box center [985, 58] width 26 height 26
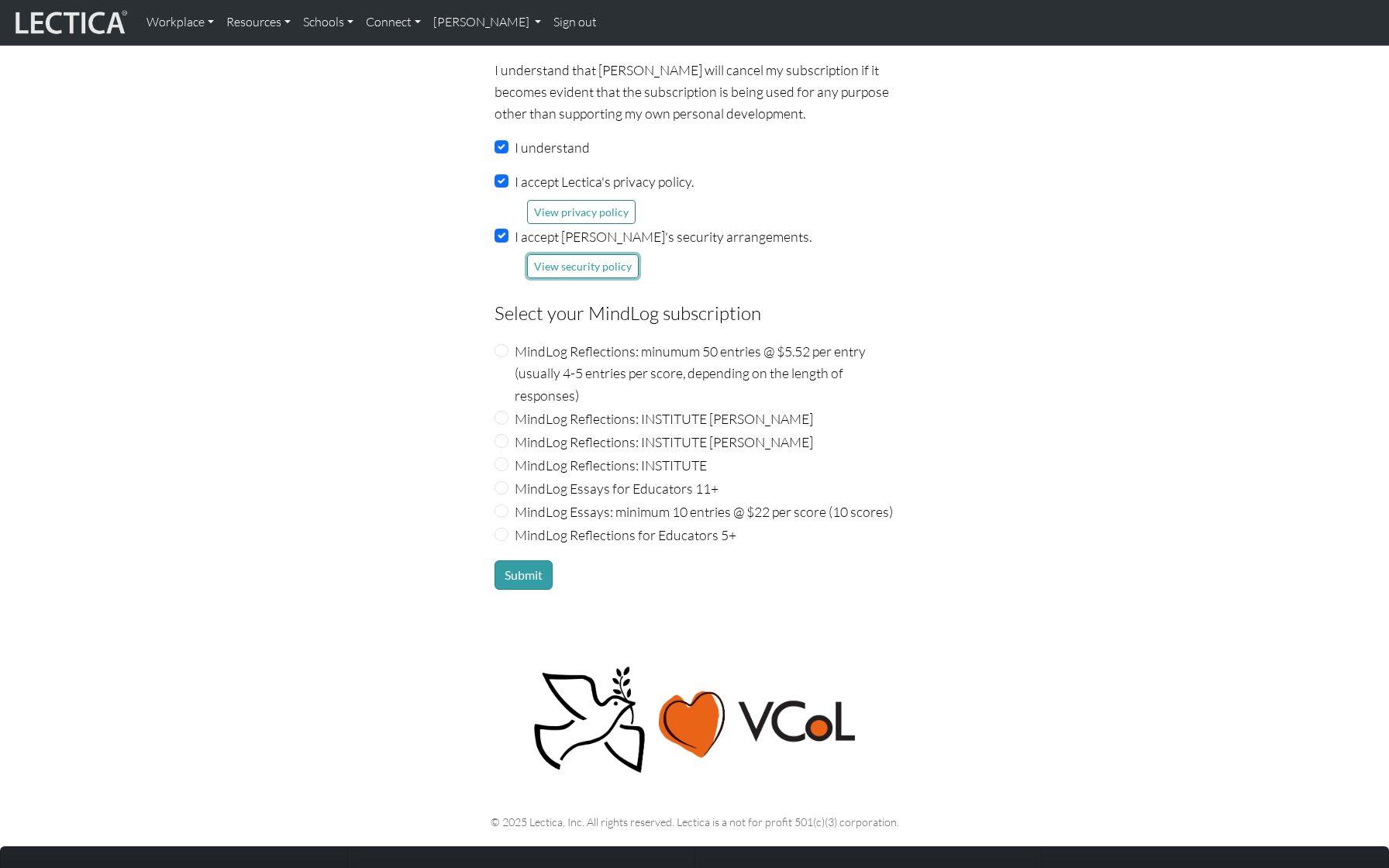
scroll to position [1639, 0]
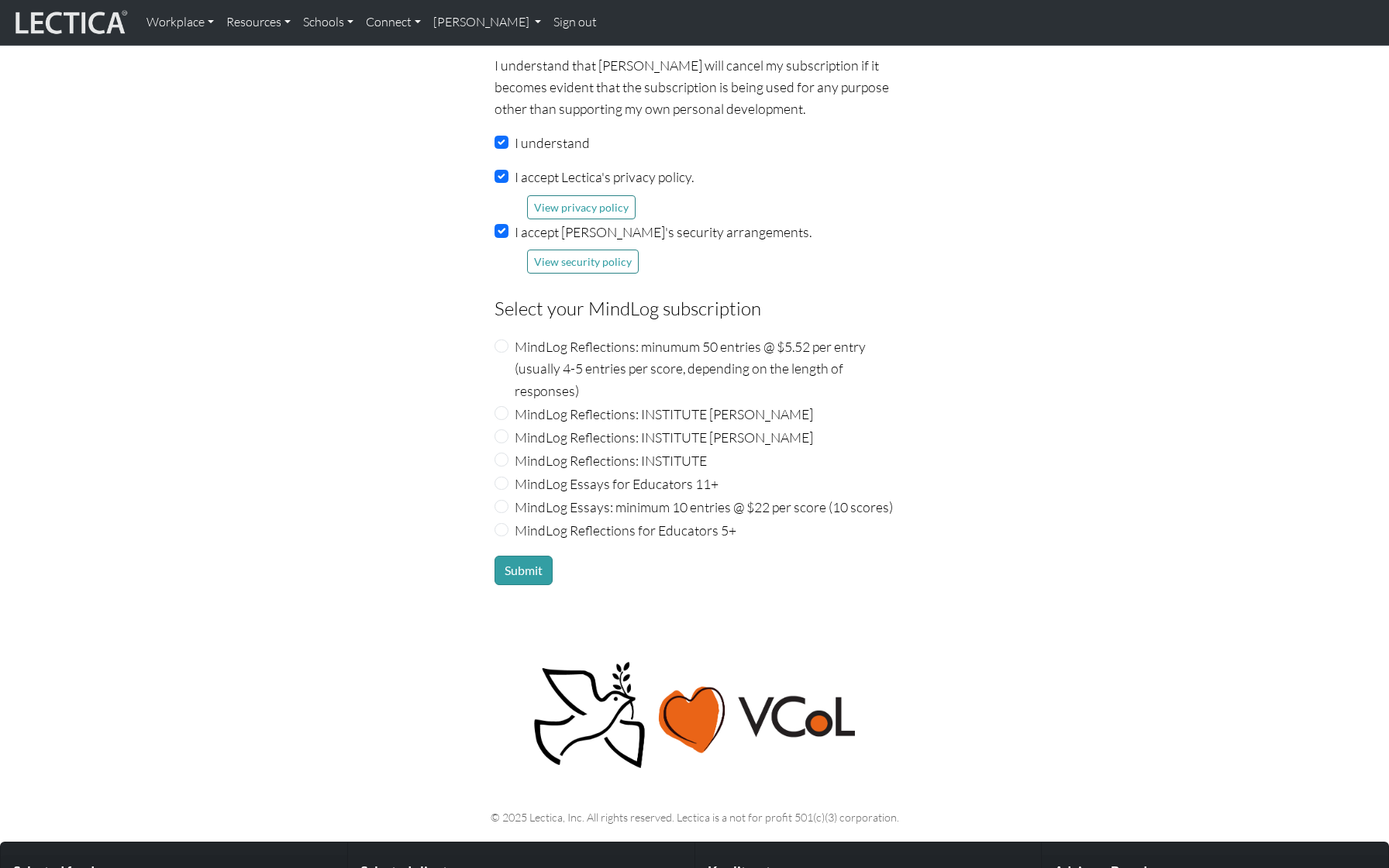
click at [499, 463] on input "MindLog Reflections: INSTITUTE" at bounding box center [501, 459] width 14 height 14
radio input "true"
click at [529, 586] on button "Submit" at bounding box center [524, 570] width 58 height 29
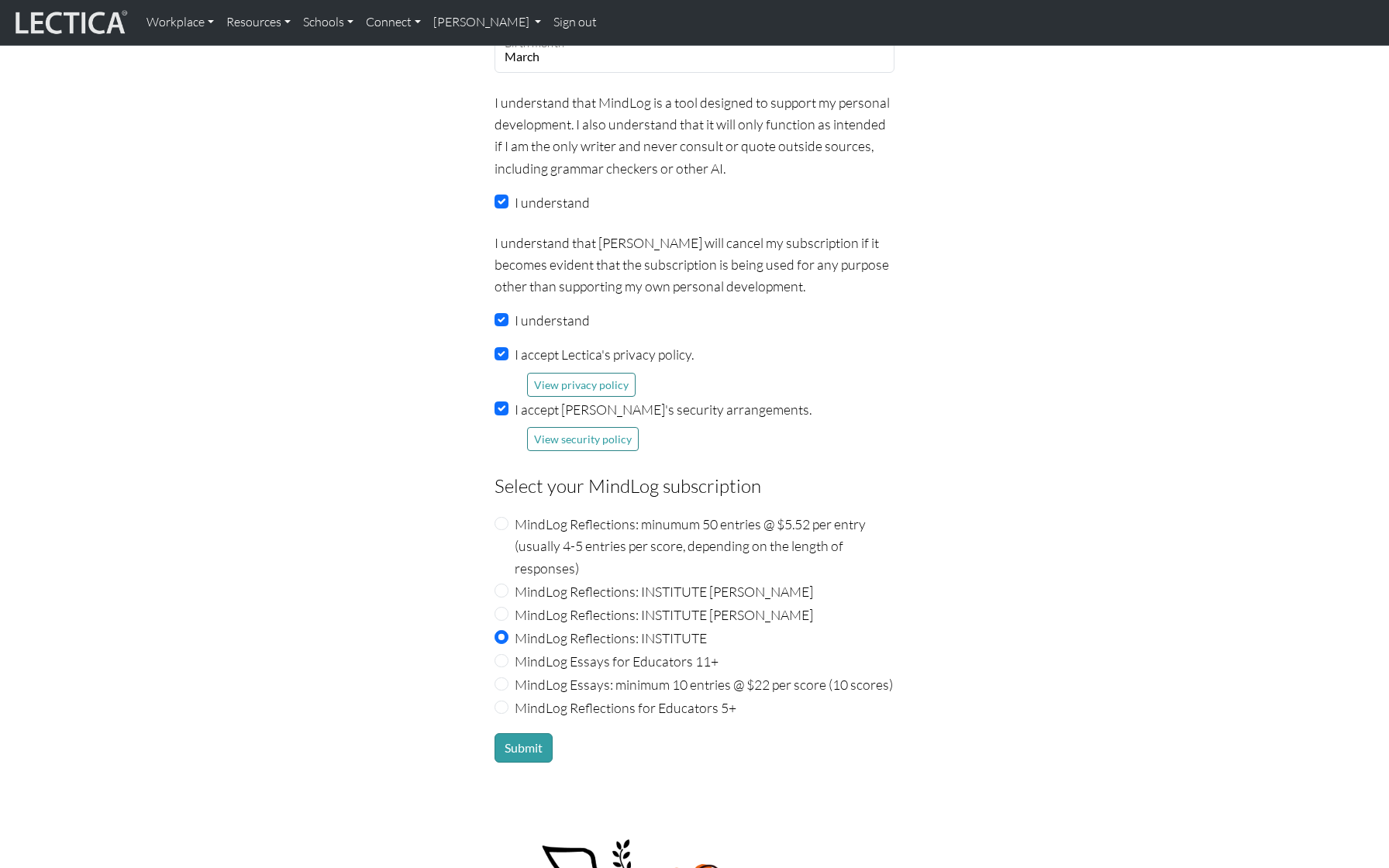
scroll to position [1463, 0]
click at [524, 761] on button "Submit" at bounding box center [524, 747] width 58 height 29
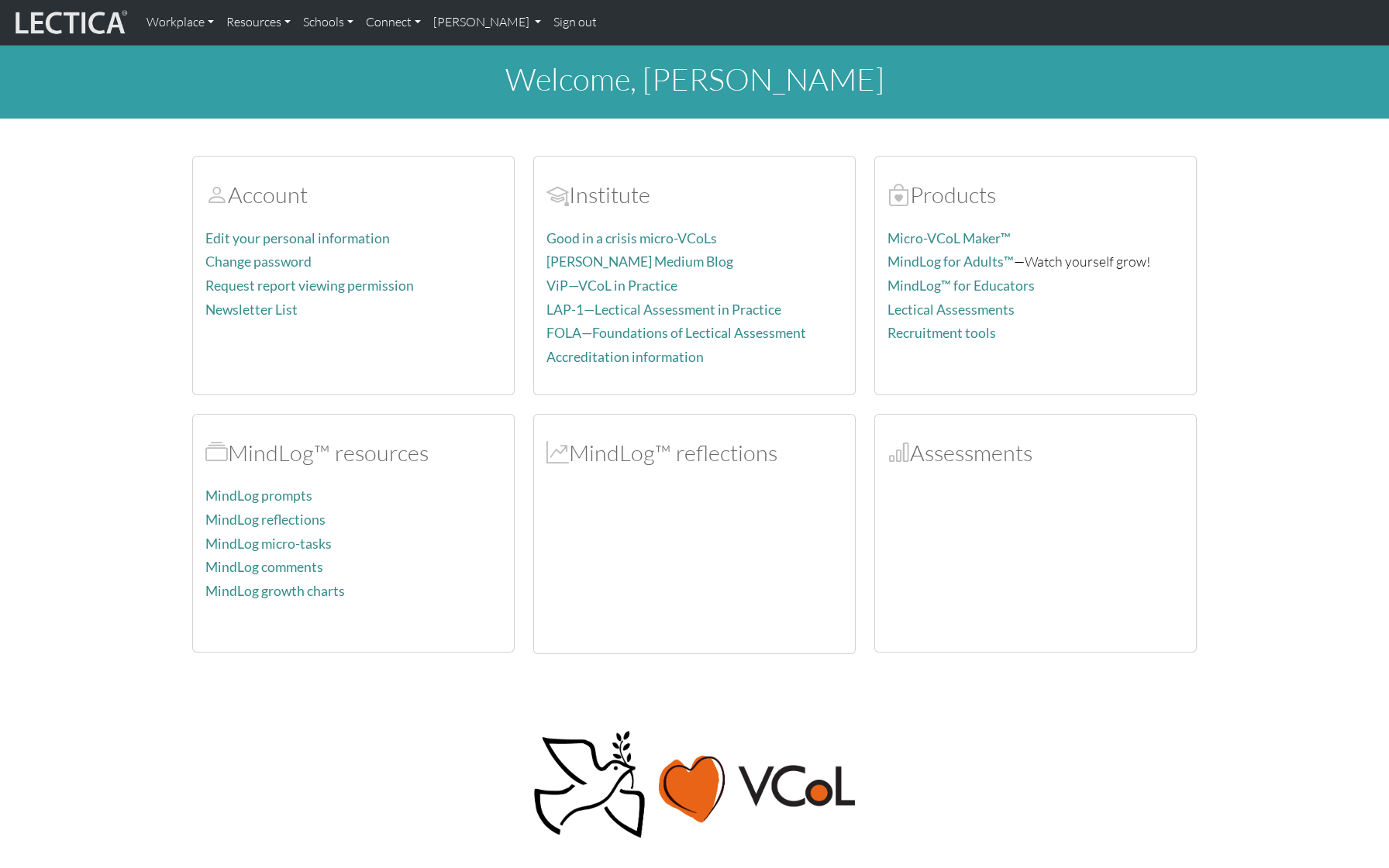
click at [522, 399] on div "Account Edit your personal information Change password Request report viewing p…" at bounding box center [695, 396] width 1024 height 517
click at [423, 556] on p "MindLog comments" at bounding box center [353, 567] width 296 height 23
